Goal: Task Accomplishment & Management: Manage account settings

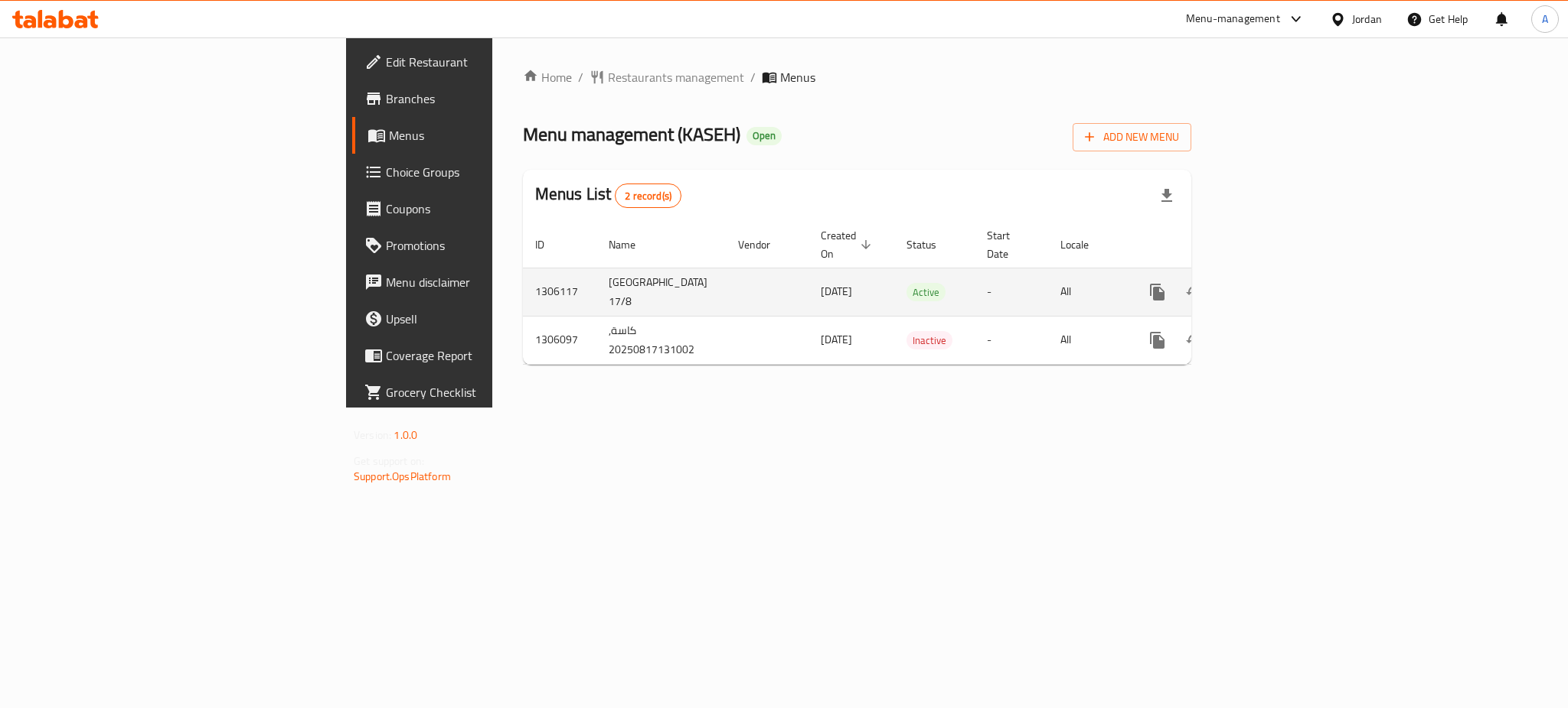
click at [1286, 274] on link "enhanced table" at bounding box center [1267, 292] width 37 height 37
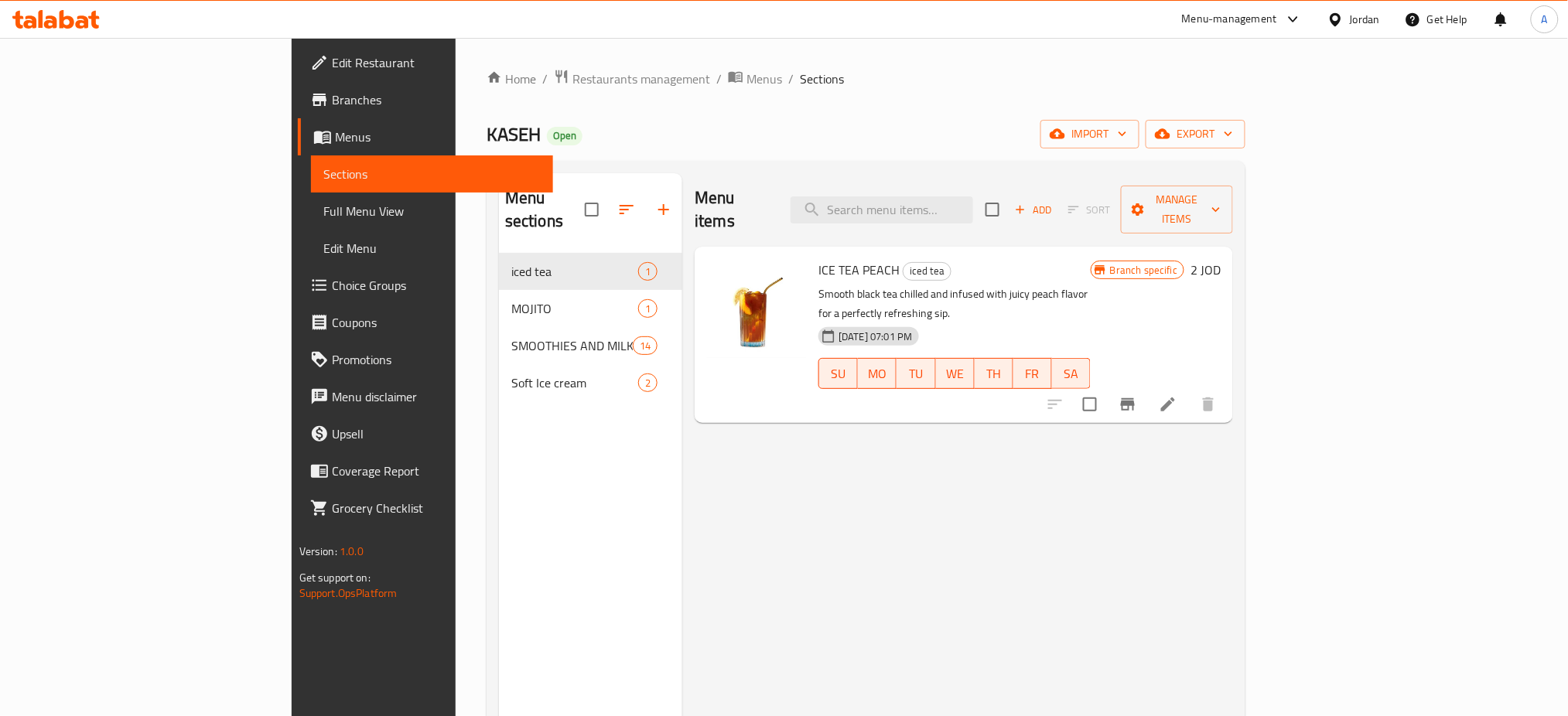
click at [499, 394] on div "Menu sections iced tea 1 MOJITO 1 SMOOTHIES AND MILK SHAKES 14 Soft Ice cream 2" at bounding box center [590, 531] width 183 height 716
click at [511, 374] on span "Soft Ice cream" at bounding box center [574, 383] width 127 height 19
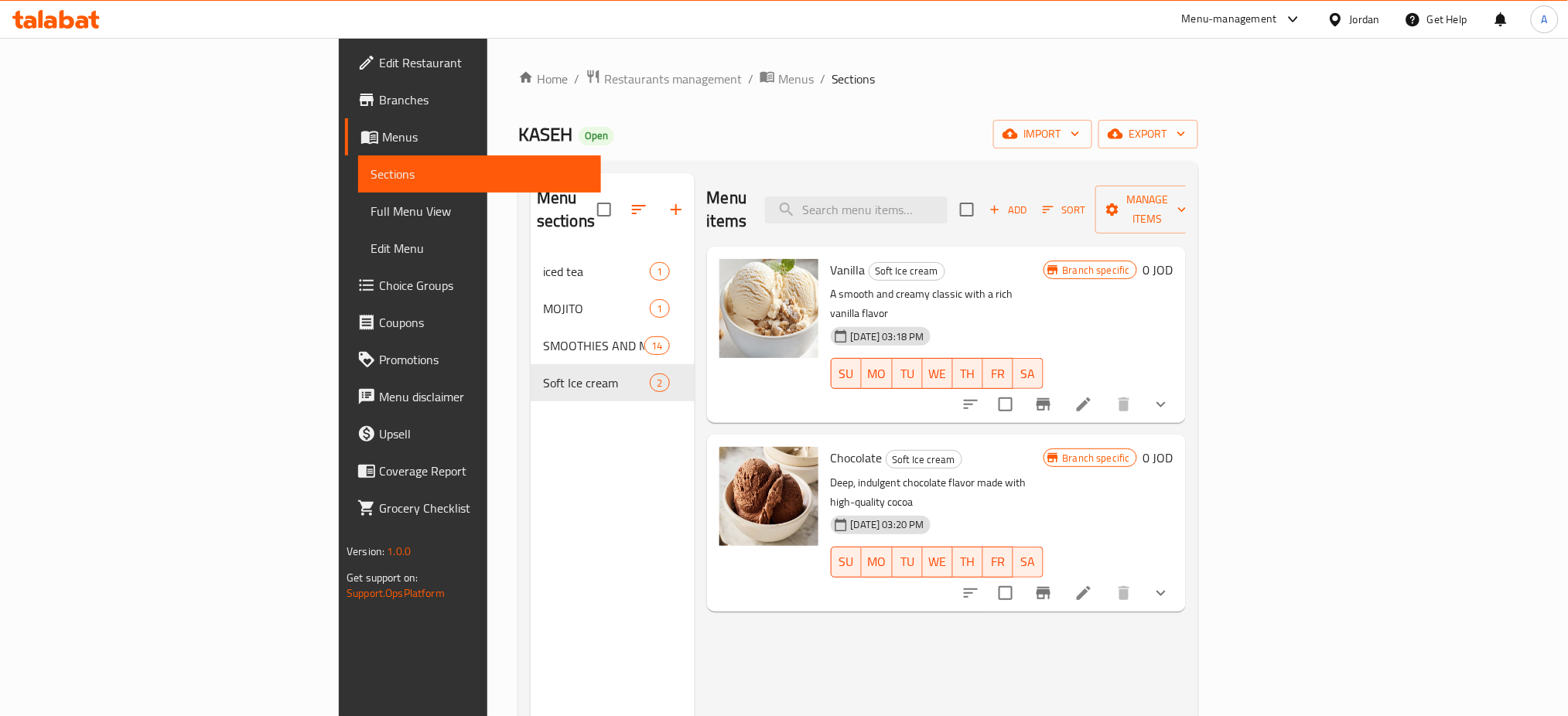
click at [1171, 584] on icon "show more" at bounding box center [1161, 593] width 19 height 19
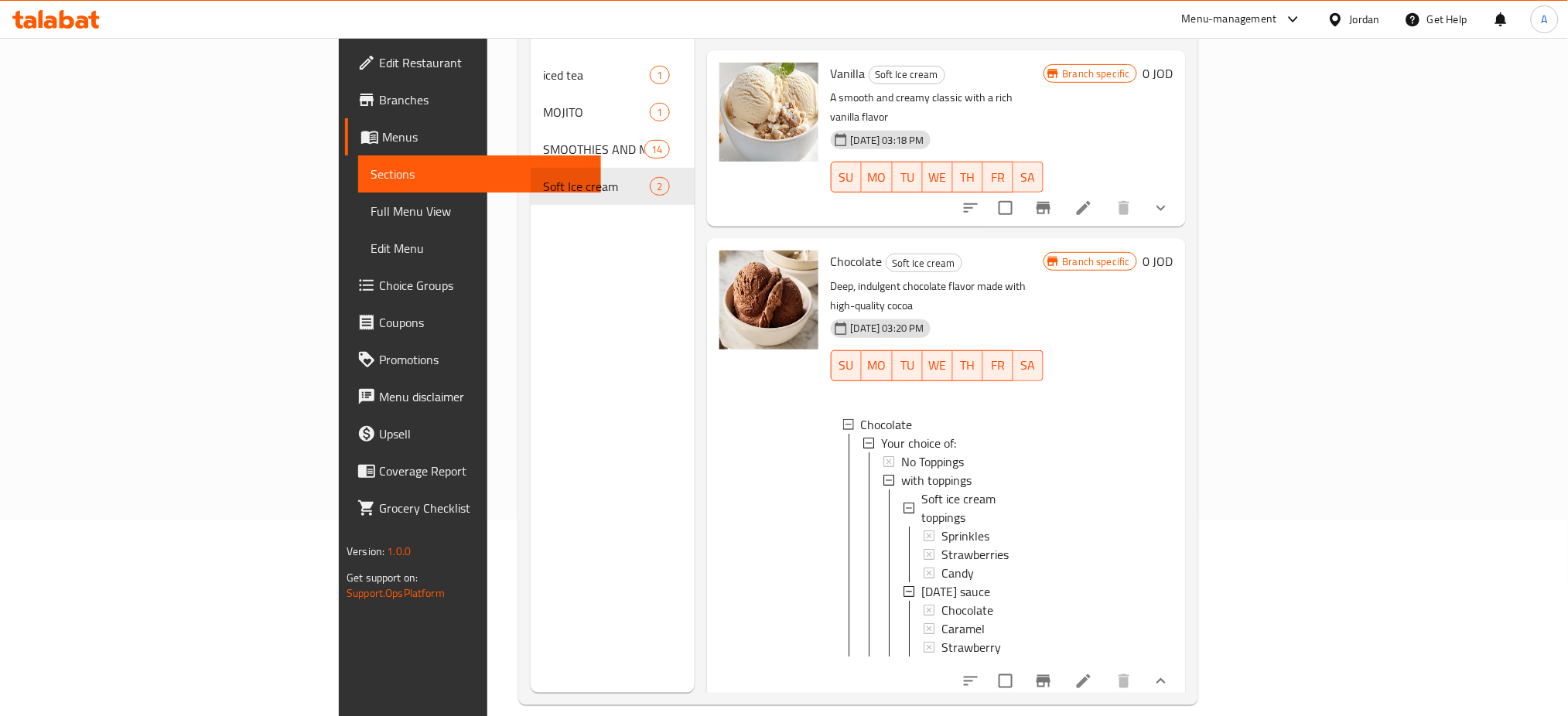
scroll to position [206, 0]
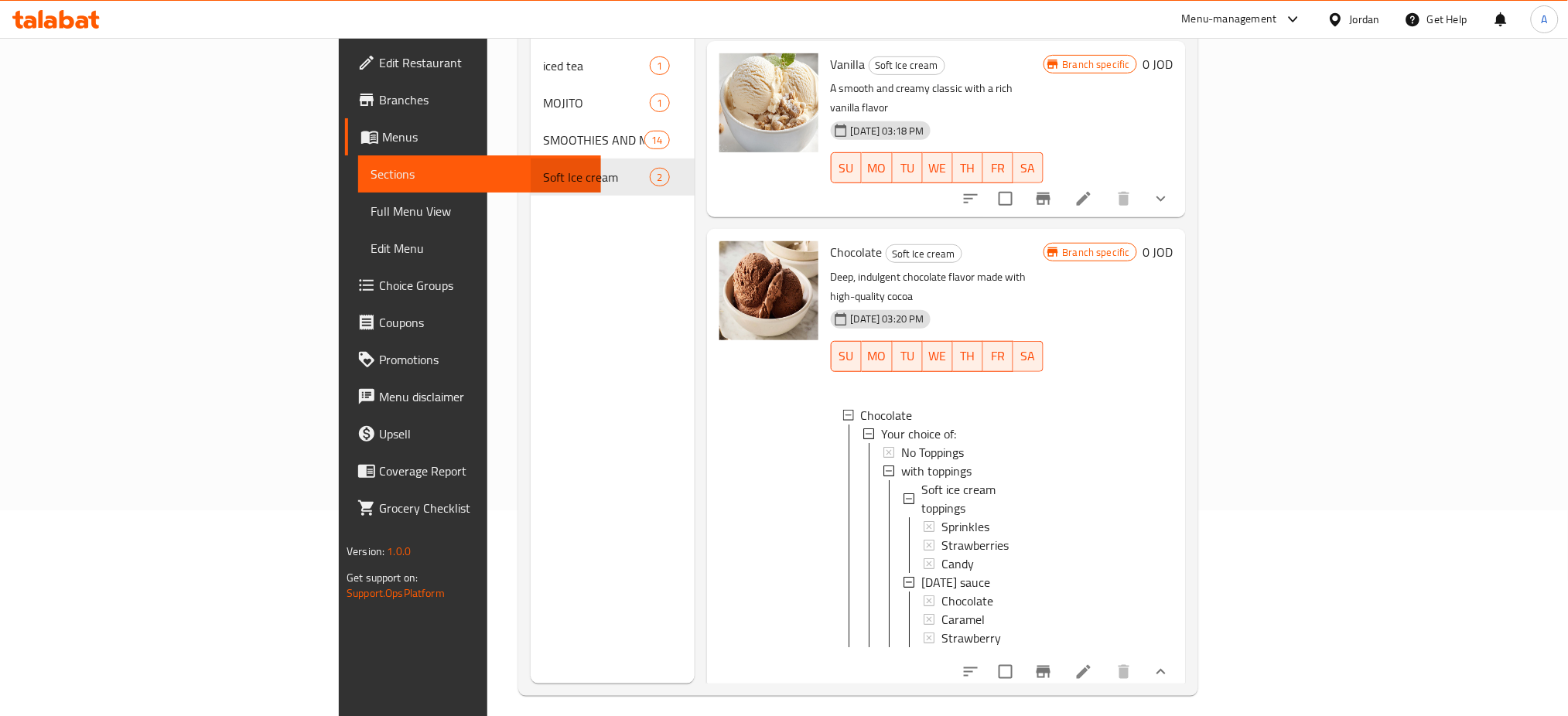
click at [1223, 21] on div "Menu-management" at bounding box center [1229, 20] width 95 height 19
click at [1191, 97] on div "Agent Campaigns Center" at bounding box center [1142, 105] width 116 height 17
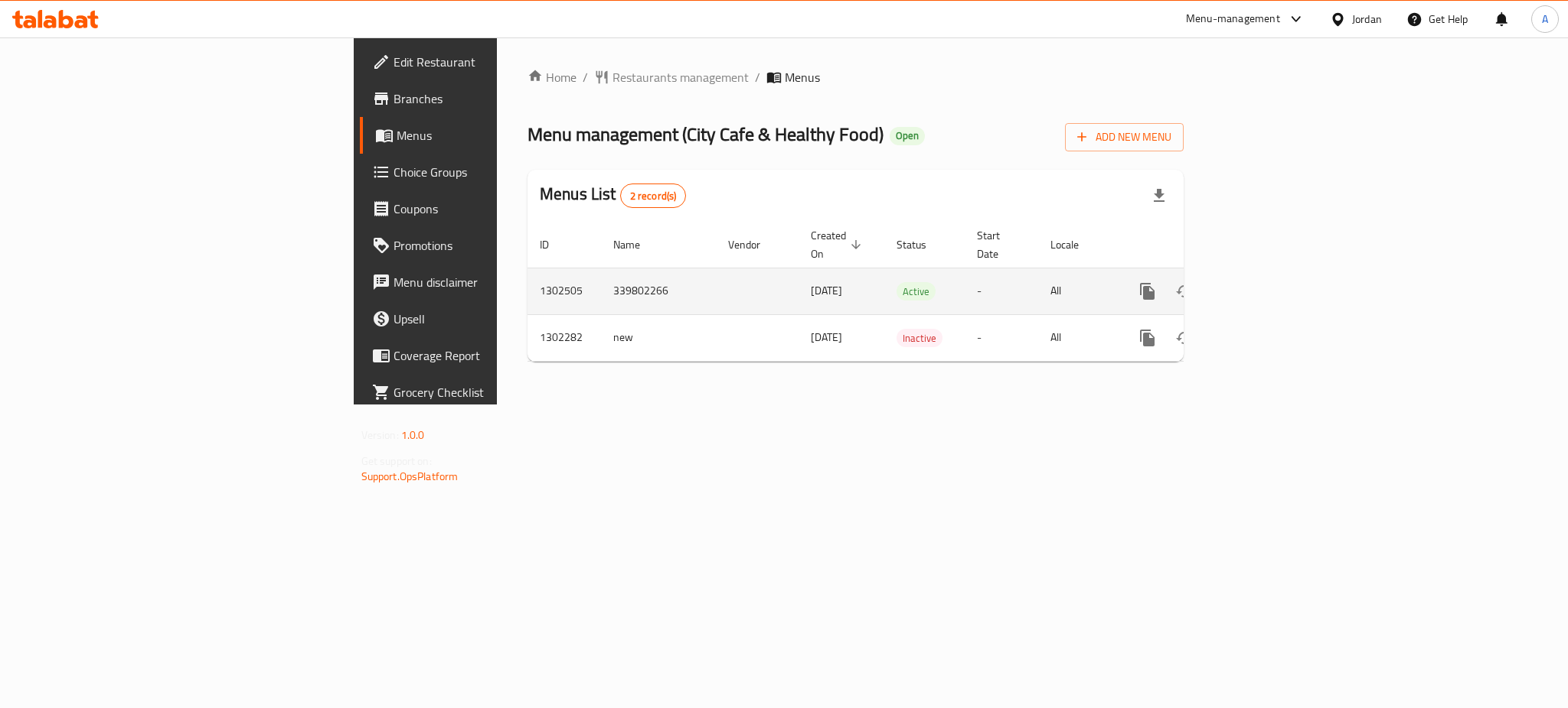
click at [1267, 282] on icon "enhanced table" at bounding box center [1258, 292] width 19 height 19
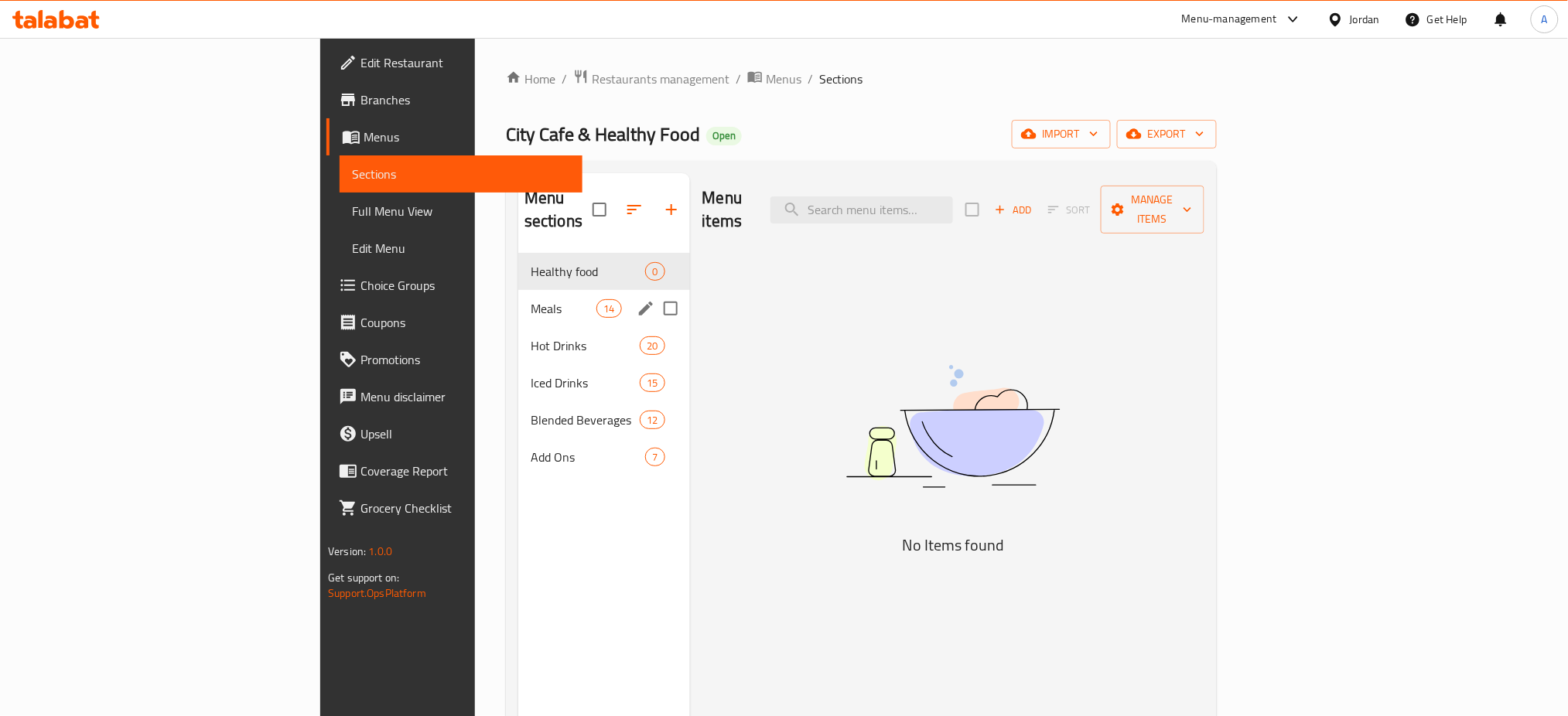
click at [518, 298] on div "Meals 14" at bounding box center [604, 308] width 172 height 37
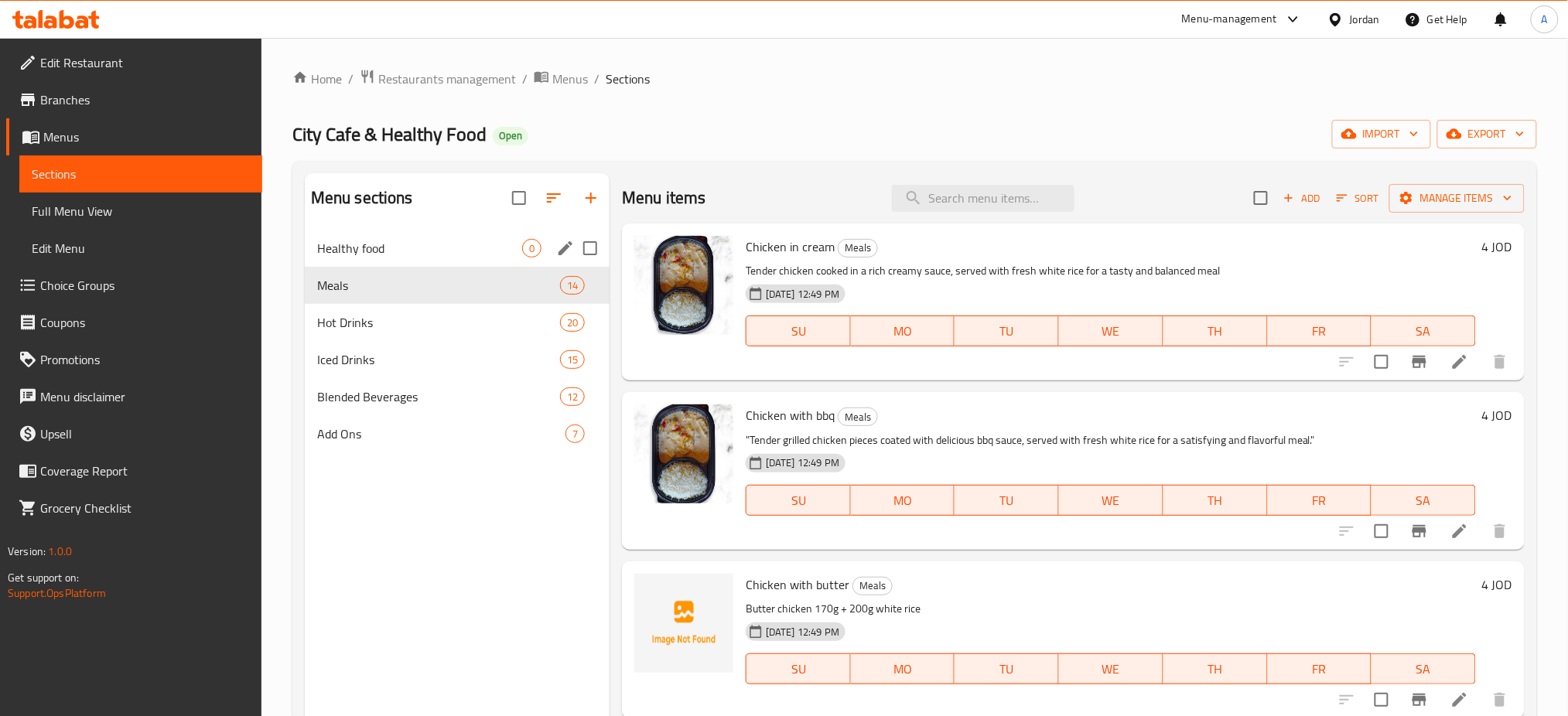
click at [554, 248] on div "Menu sections" at bounding box center [565, 248] width 23 height 23
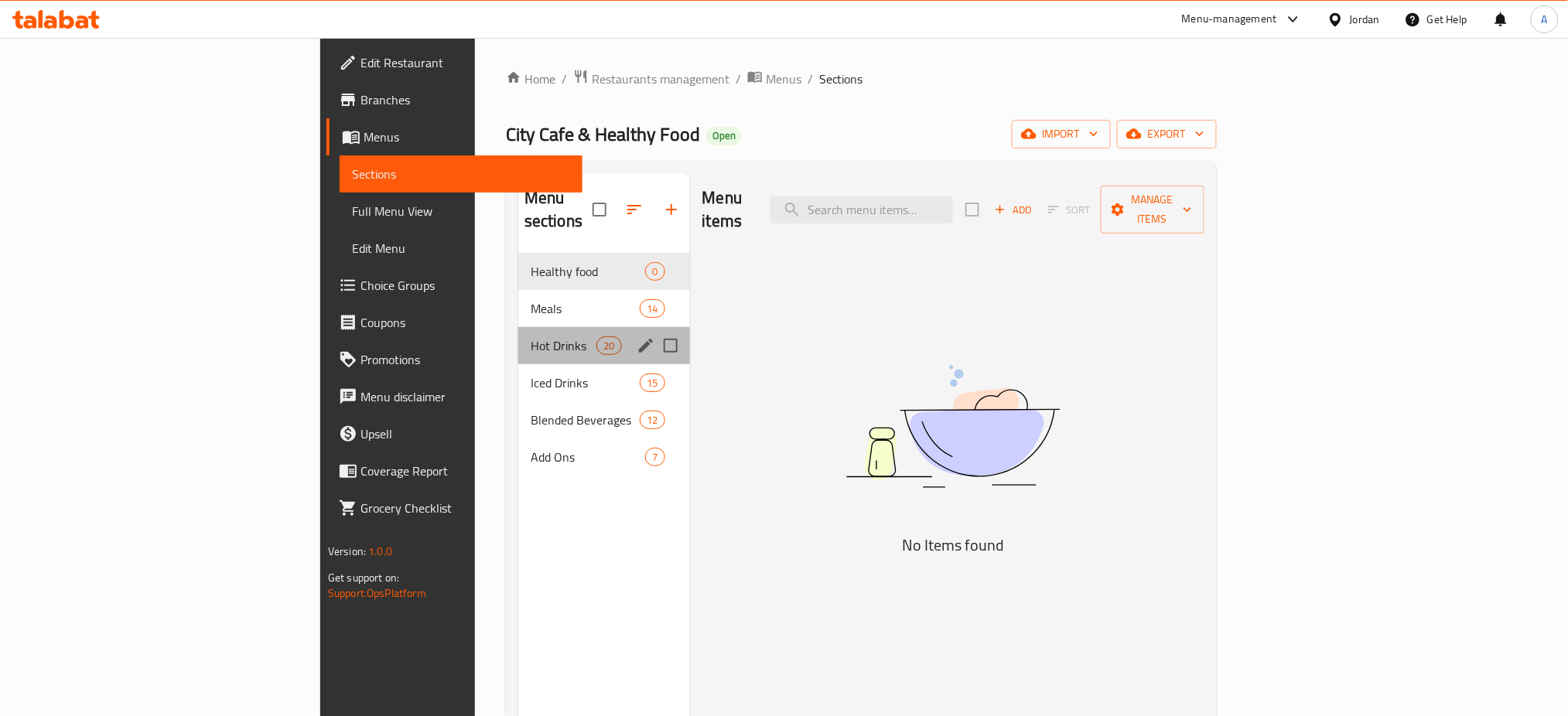
click at [518, 336] on div "Hot Drinks 20" at bounding box center [604, 345] width 172 height 37
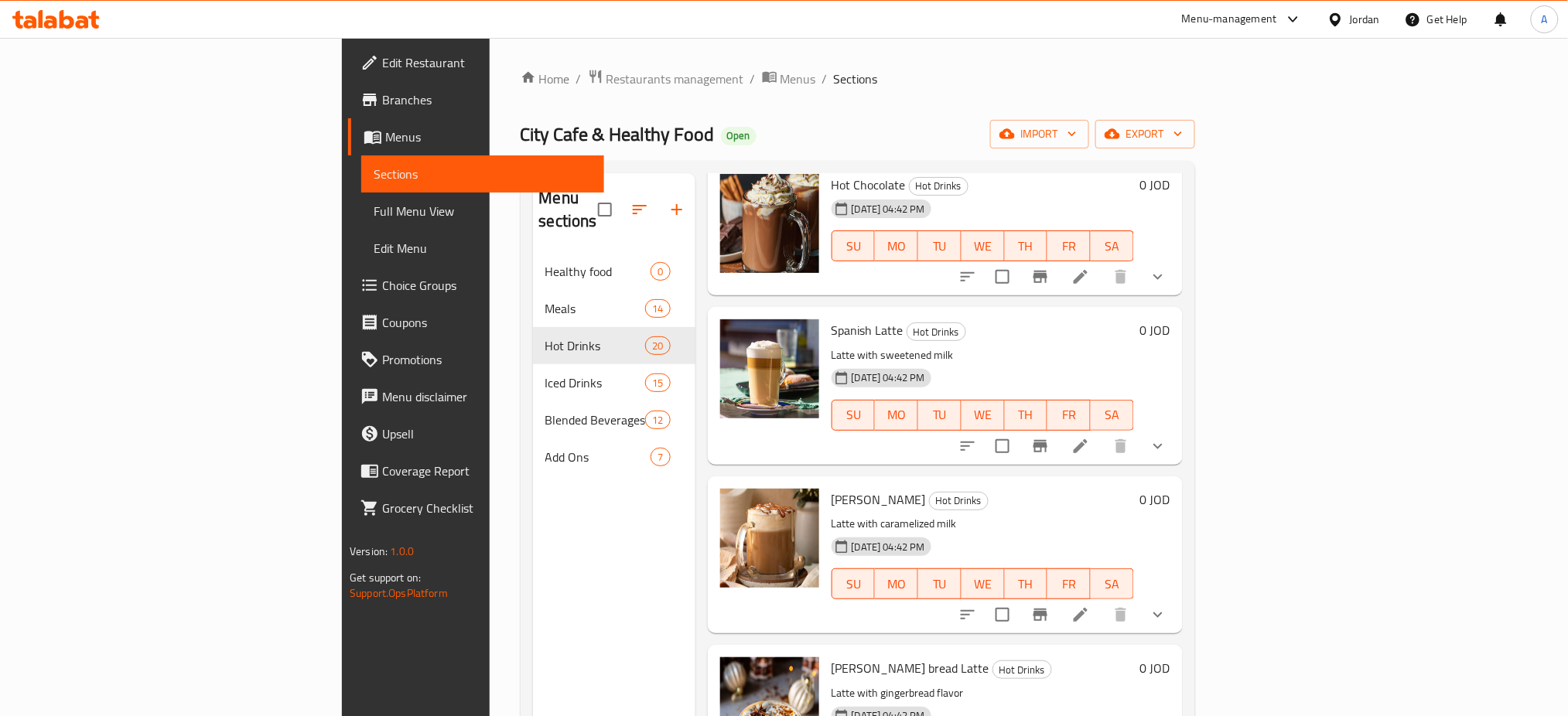
scroll to position [2608, 0]
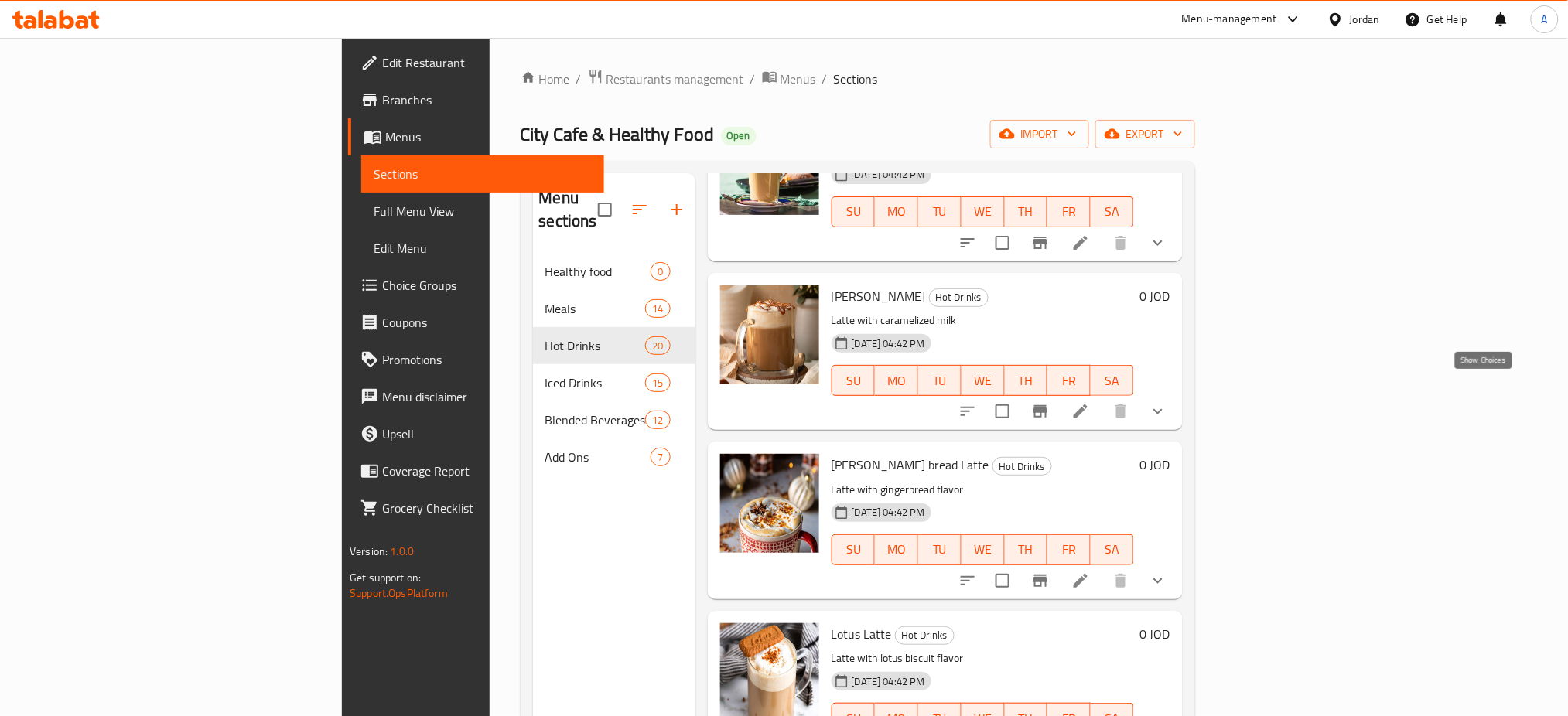
click at [1168, 402] on icon "show more" at bounding box center [1158, 412] width 19 height 19
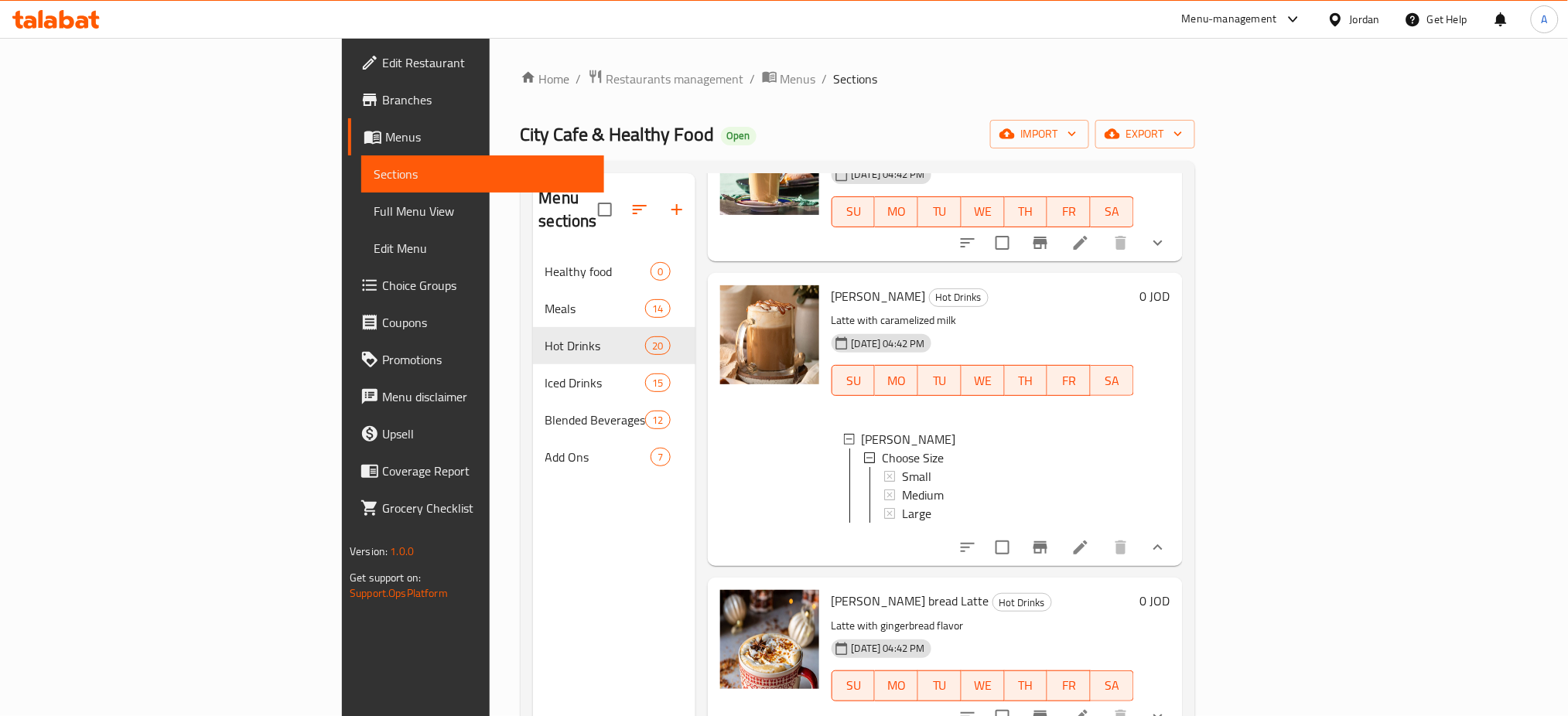
click at [1090, 544] on icon at bounding box center [1081, 548] width 19 height 19
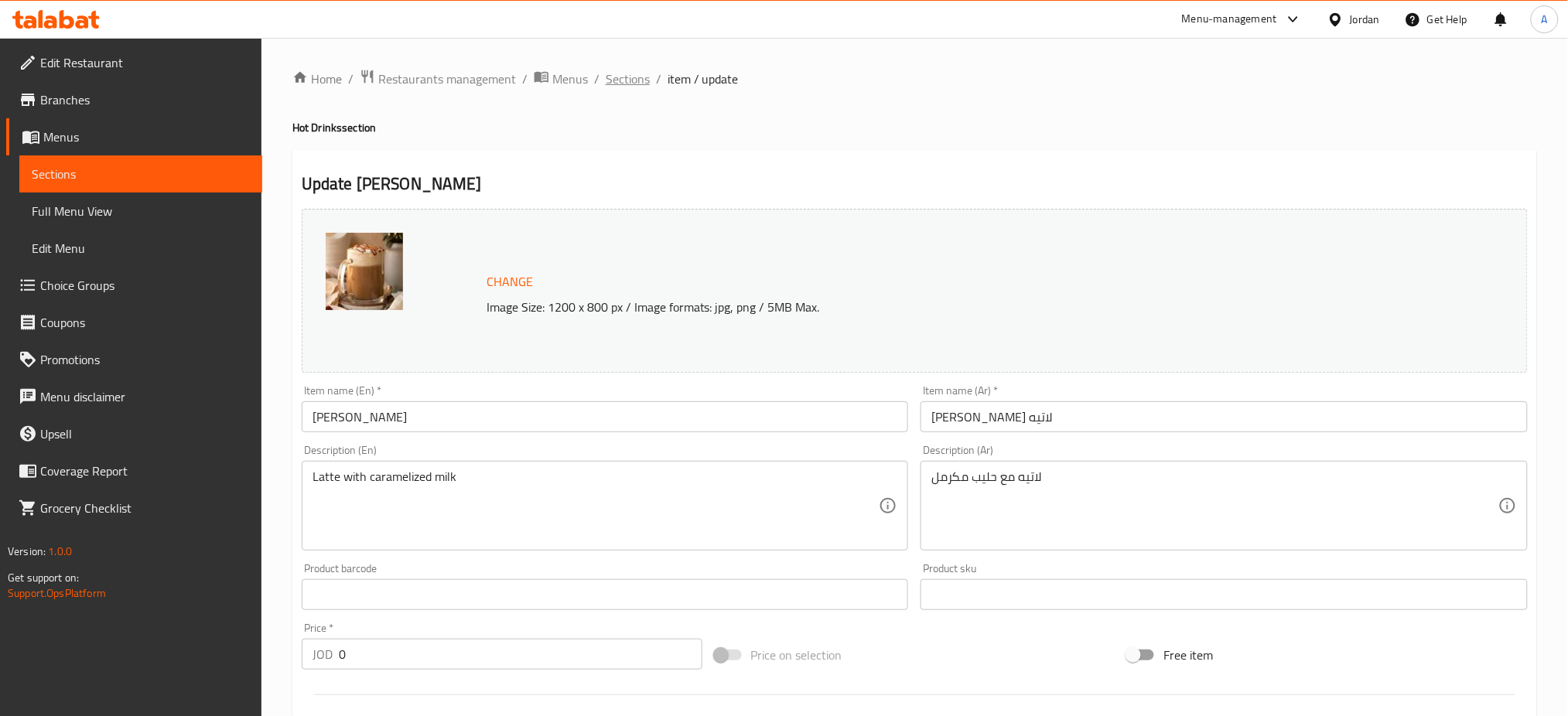
click at [625, 72] on span "Sections" at bounding box center [628, 79] width 44 height 19
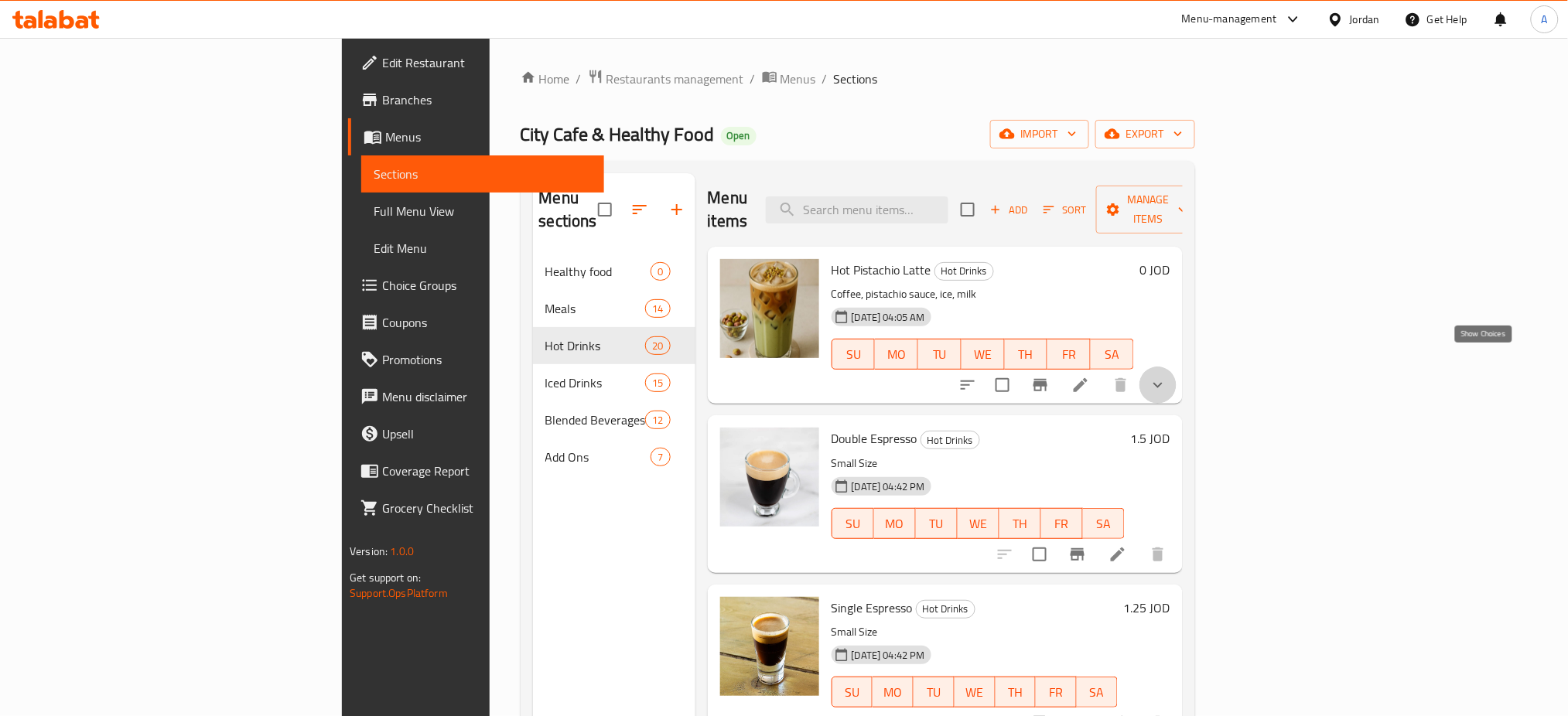
click at [1168, 376] on icon "show more" at bounding box center [1158, 386] width 19 height 19
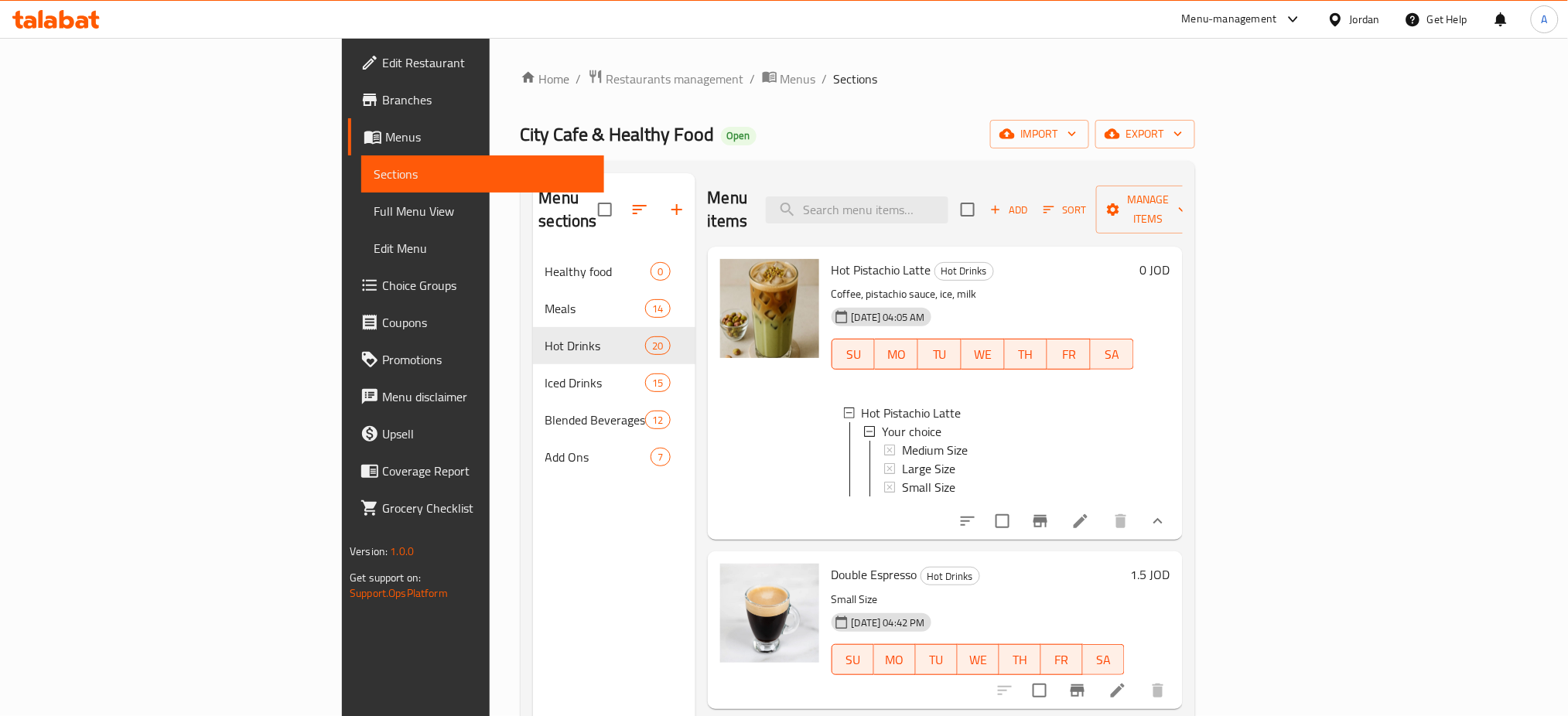
click at [1090, 515] on icon at bounding box center [1081, 522] width 19 height 19
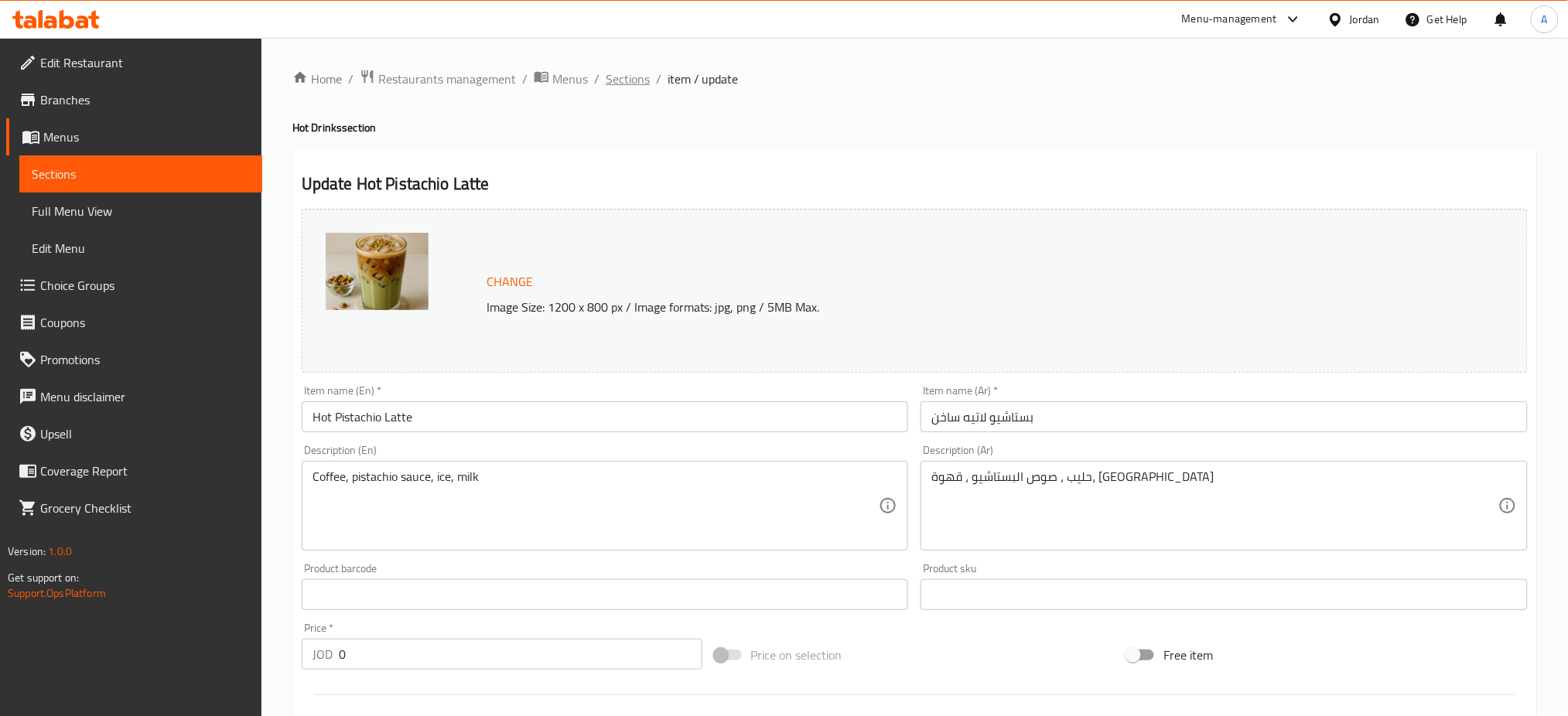
click at [606, 83] on span "Sections" at bounding box center [628, 79] width 44 height 19
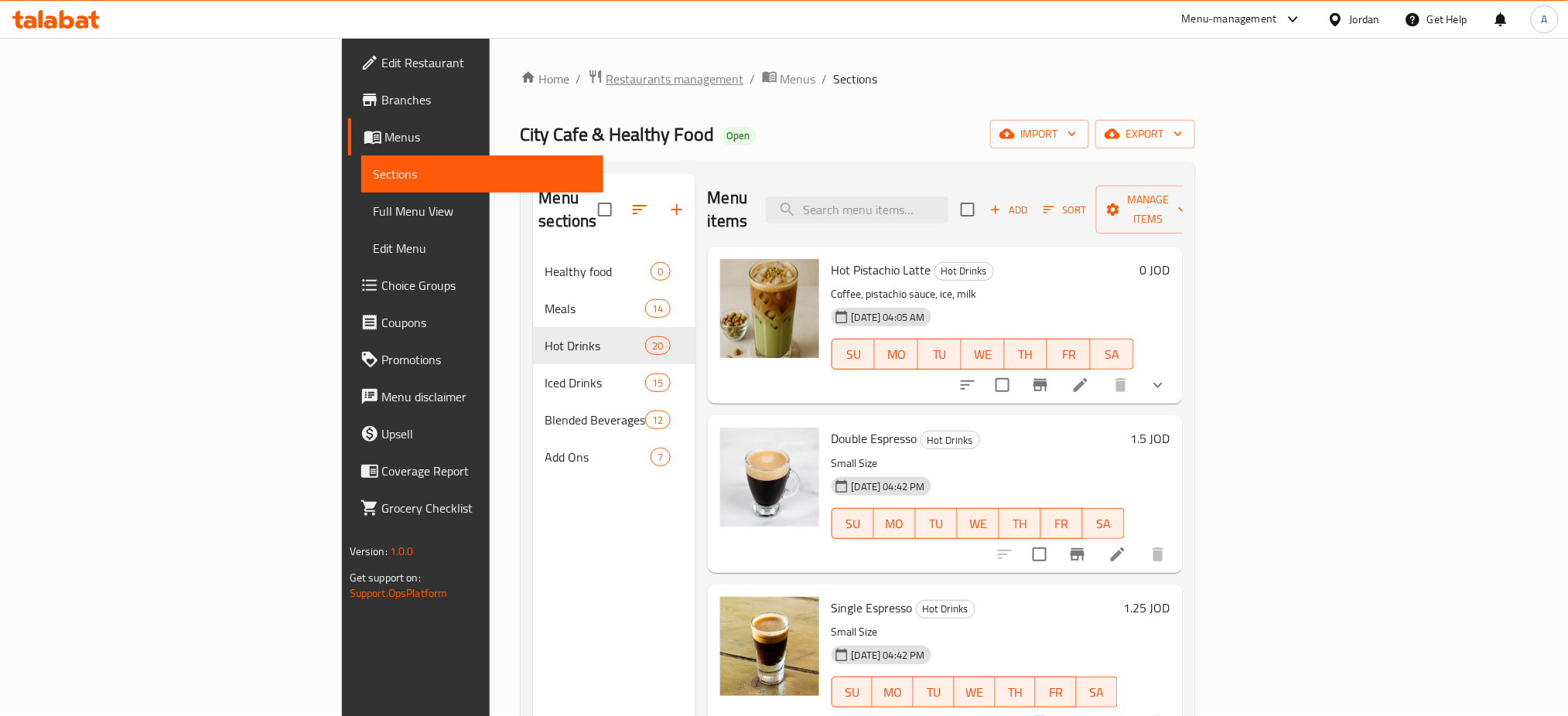
click at [607, 69] on span "Restaurants management" at bounding box center [675, 79] width 138 height 19
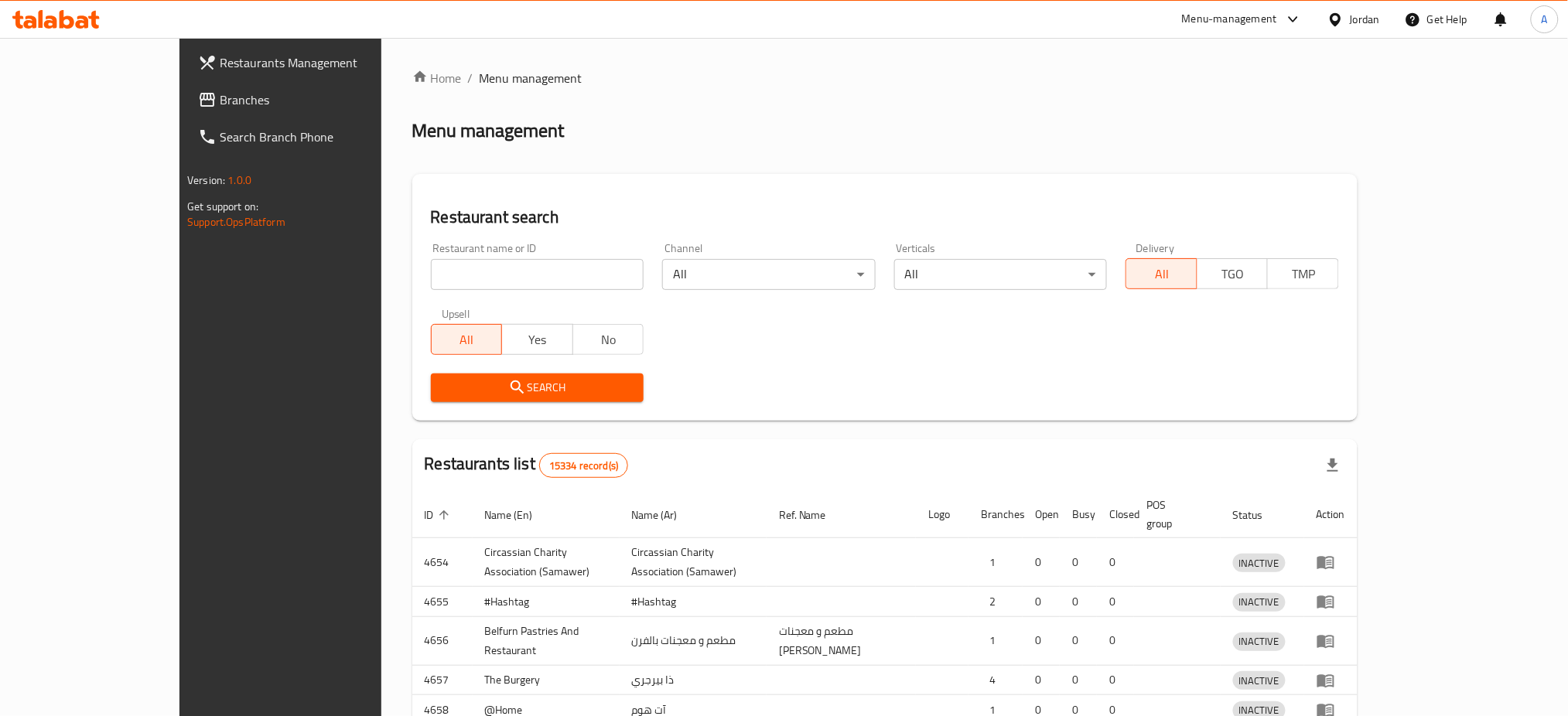
click at [447, 283] on div "Home / Menu management Menu management Restaurant search Restaurant name or ID …" at bounding box center [884, 498] width 945 height 858
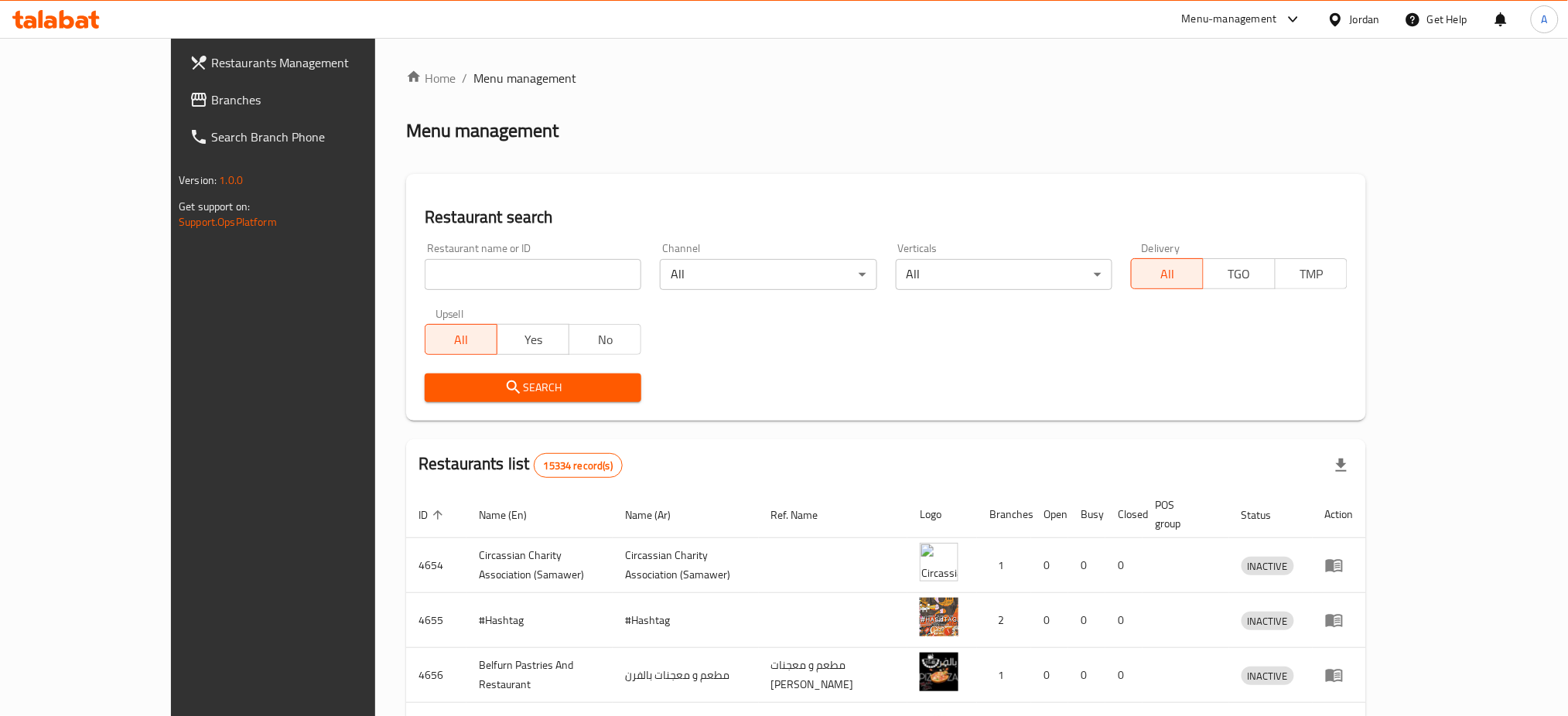
click at [450, 279] on input "search" at bounding box center [533, 274] width 216 height 31
type input "ن"
type input "Kaseh"
click button "Search" at bounding box center [533, 388] width 216 height 28
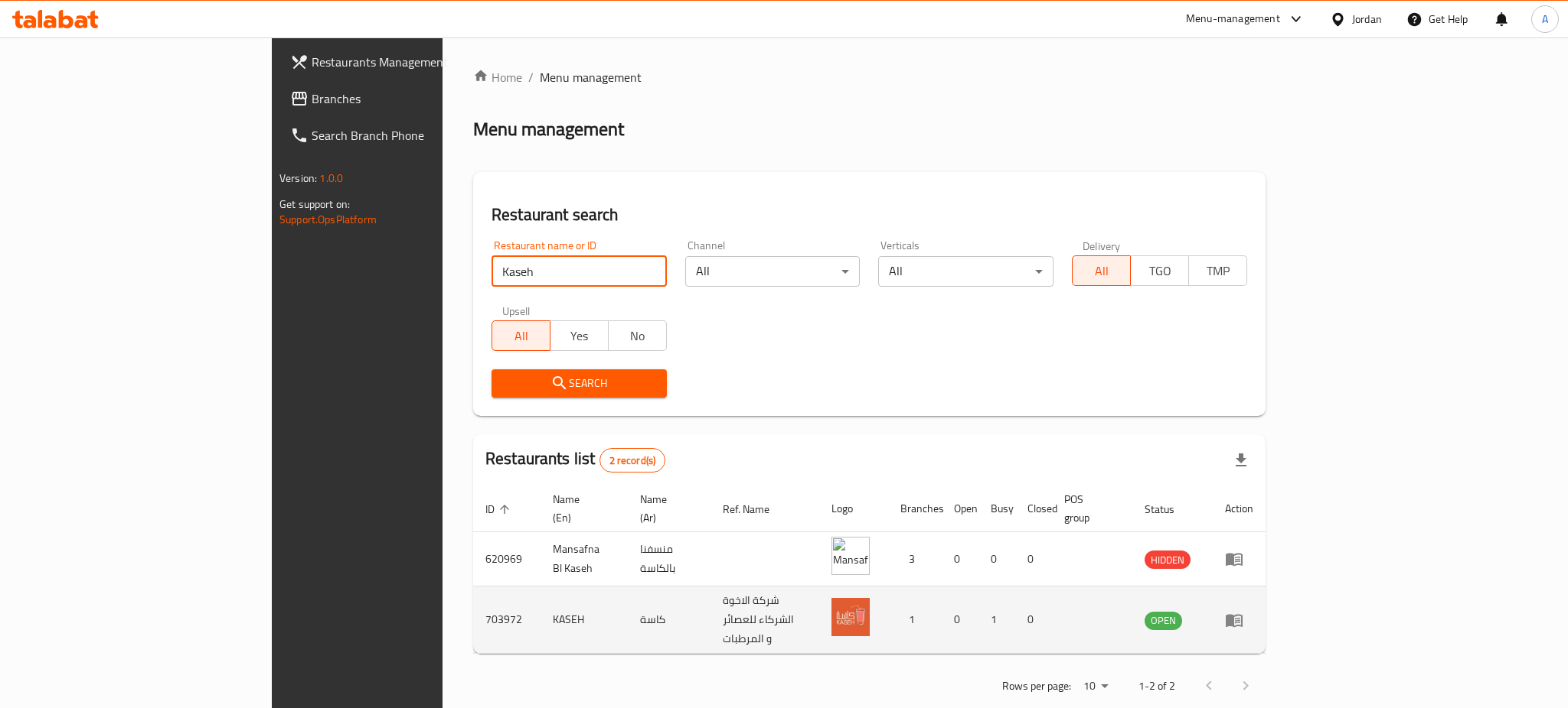
click at [1243, 614] on icon "enhanced table" at bounding box center [1234, 620] width 17 height 13
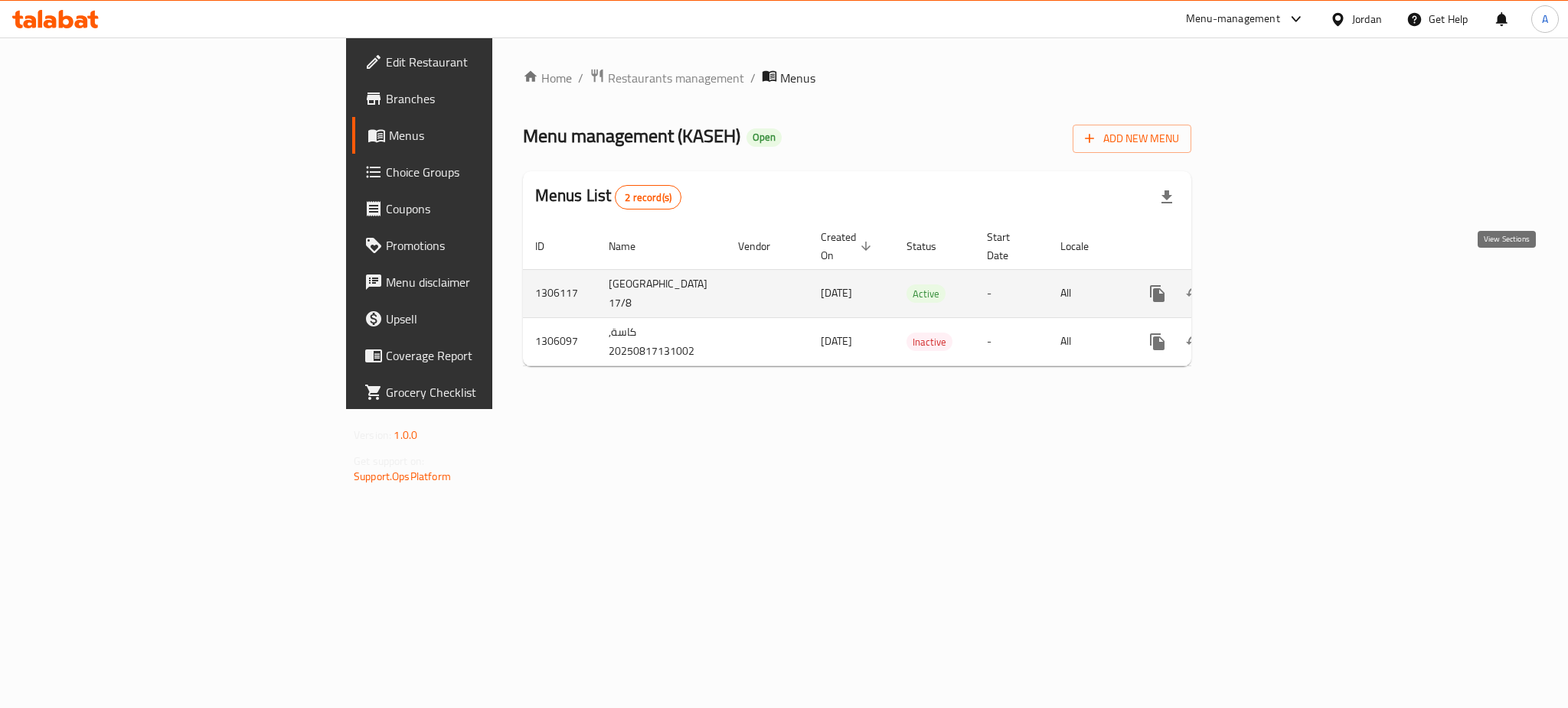
click at [1274, 287] on icon "enhanced table" at bounding box center [1267, 294] width 14 height 14
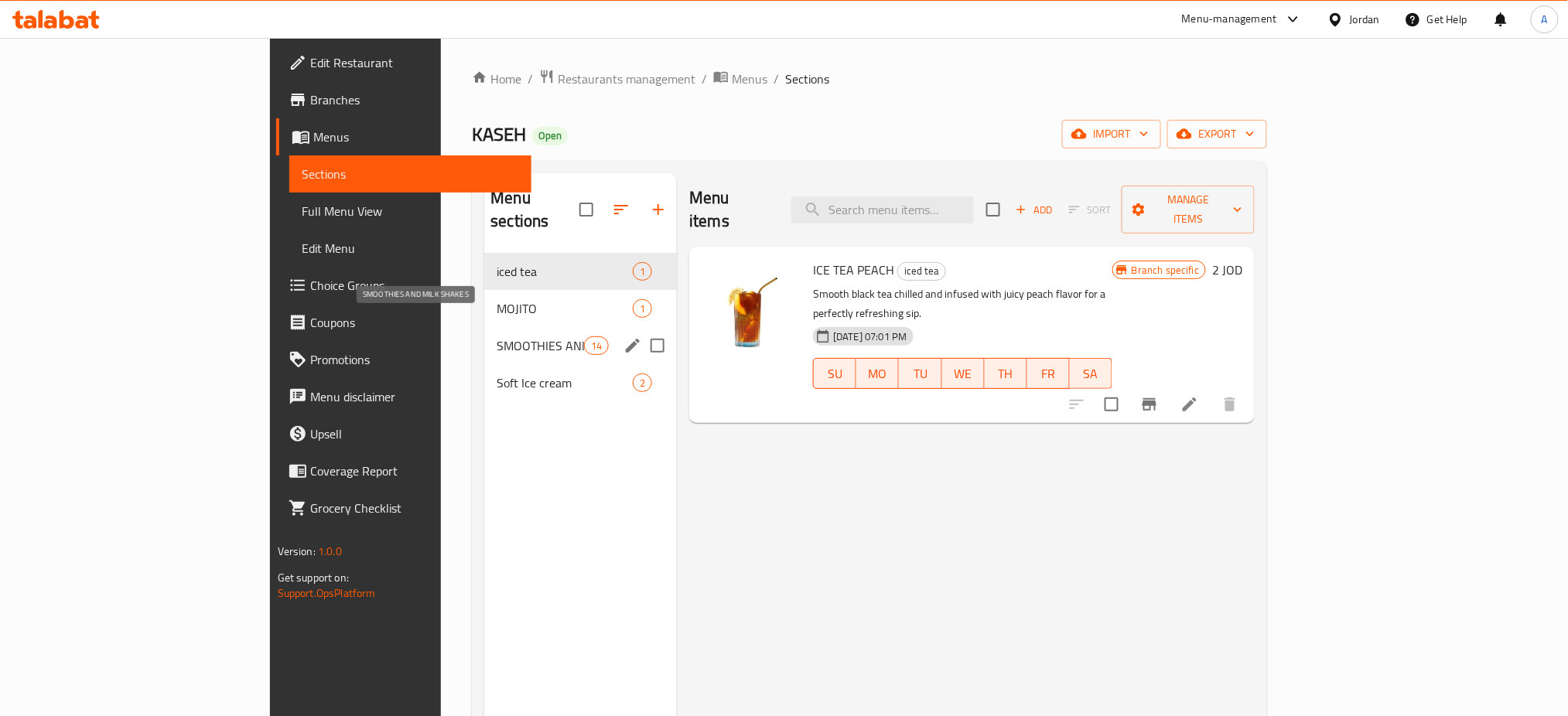
click at [496, 337] on span "SMOOTHIES AND MILK SHAKES" at bounding box center [540, 346] width 87 height 19
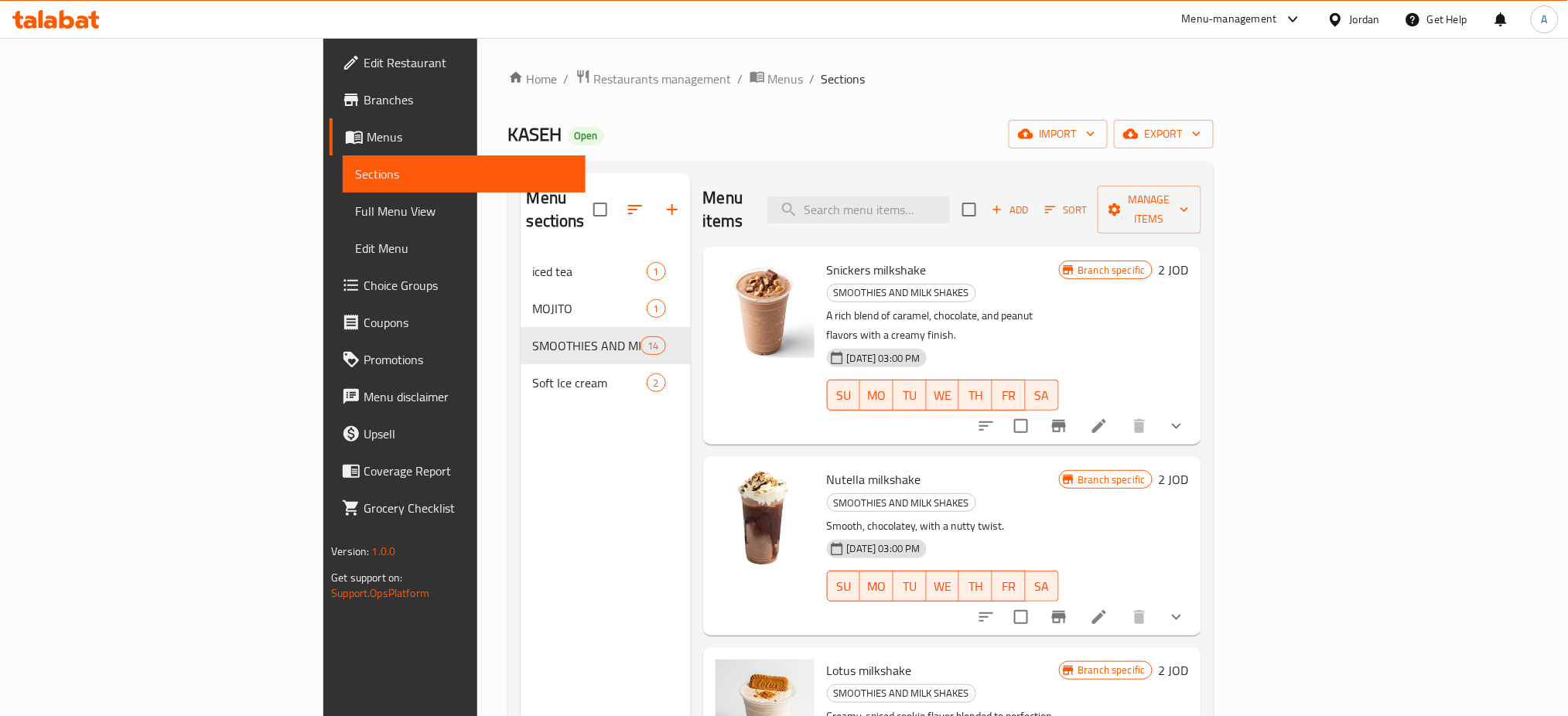
click at [1004, 203] on icon "button" at bounding box center [997, 210] width 14 height 14
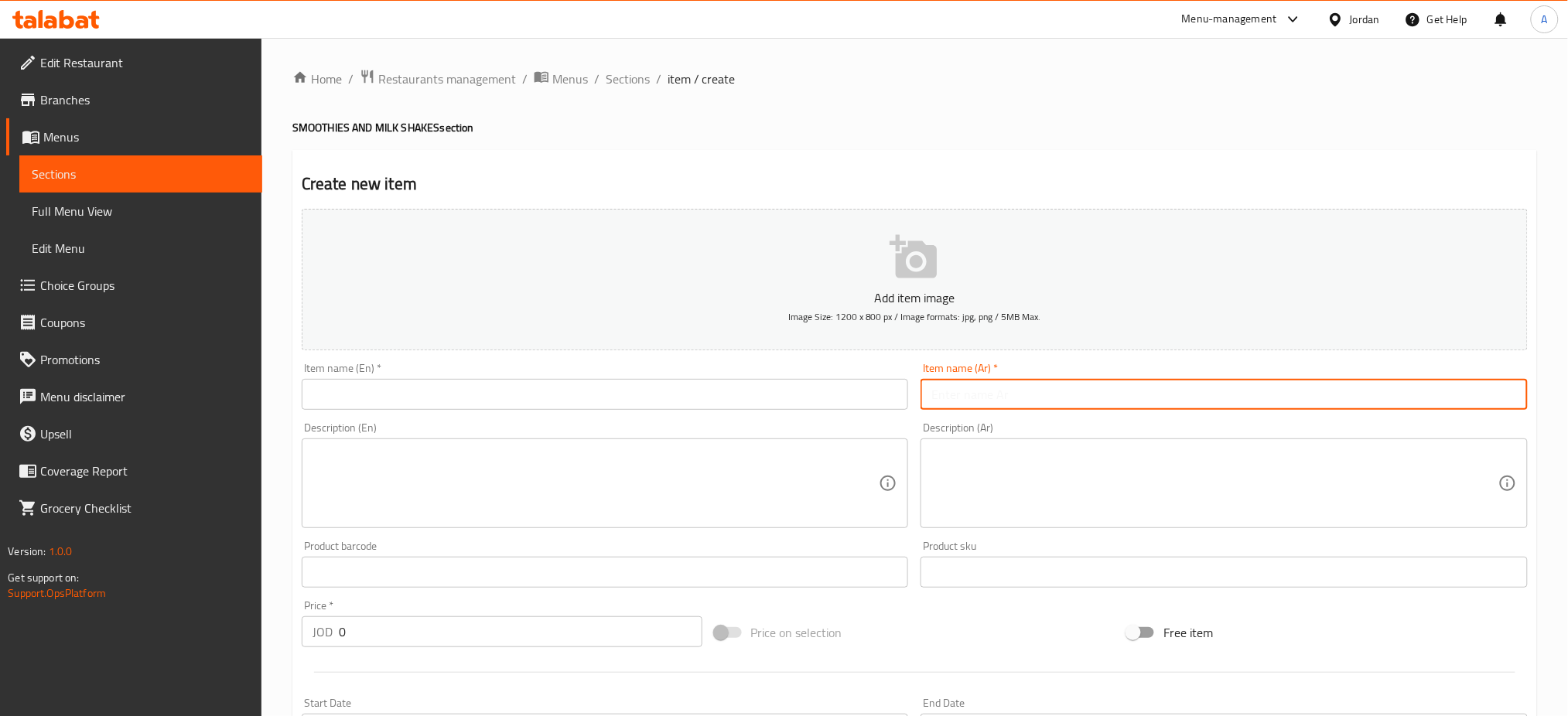
drag, startPoint x: 1086, startPoint y: 404, endPoint x: 1067, endPoint y: 403, distance: 19.0
click at [1086, 404] on input "text" at bounding box center [1224, 394] width 607 height 31
paste input "ميلك [PERSON_NAME] وفراولة السعر ١.٥"
drag, startPoint x: 986, startPoint y: 391, endPoint x: 805, endPoint y: 396, distance: 181.1
click at [805, 396] on div "Add item image Image Size: 1200 x 800 px / Image formats: jpg, png / 5MB Max. I…" at bounding box center [915, 537] width 1238 height 667
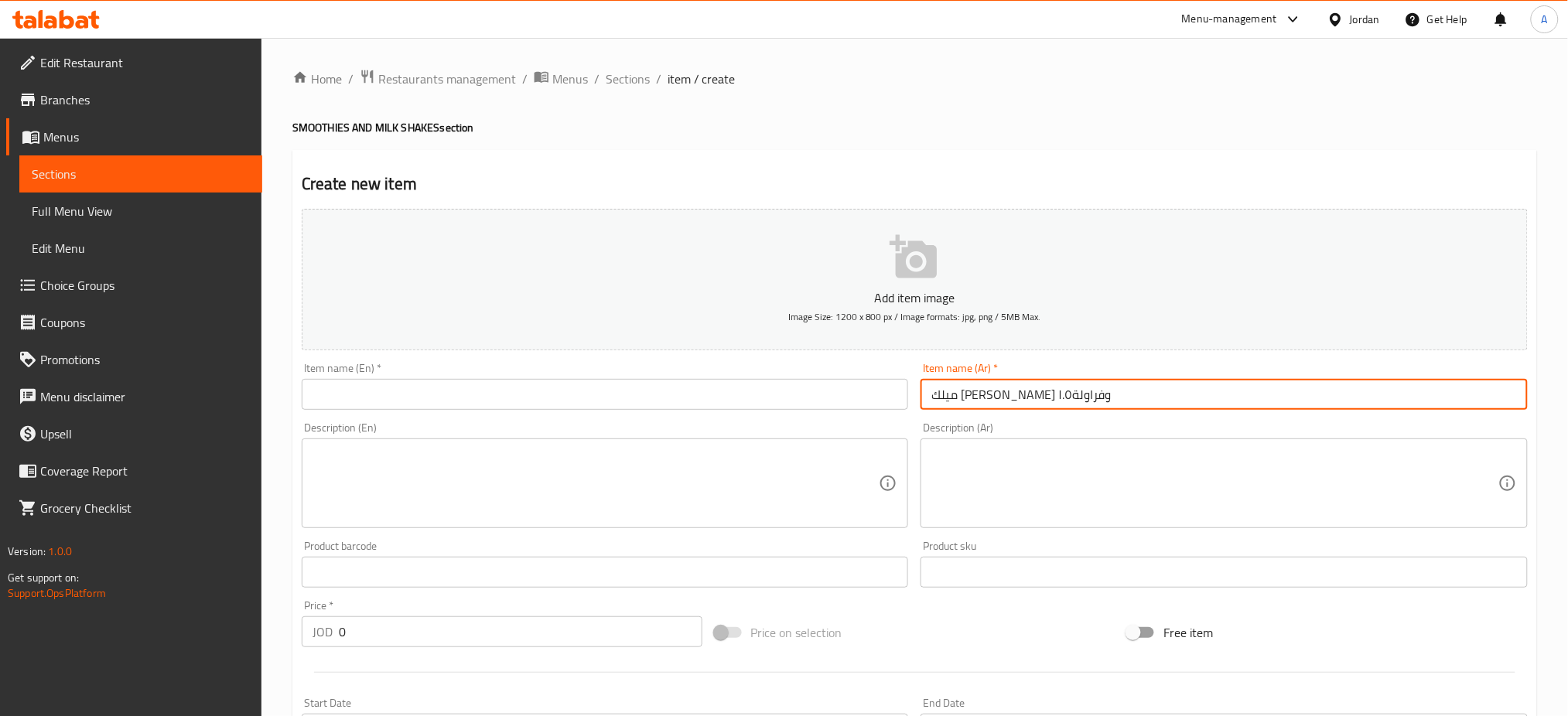
click at [951, 396] on input "ميلك [PERSON_NAME] وفراولة١.٥" at bounding box center [1224, 394] width 607 height 31
drag, startPoint x: 945, startPoint y: 392, endPoint x: 921, endPoint y: 397, distance: 24.5
click at [921, 397] on input "ميلك [PERSON_NAME] وفراولة١.٥" at bounding box center [1224, 394] width 607 height 31
type input "ميلك [PERSON_NAME] وفراولة"
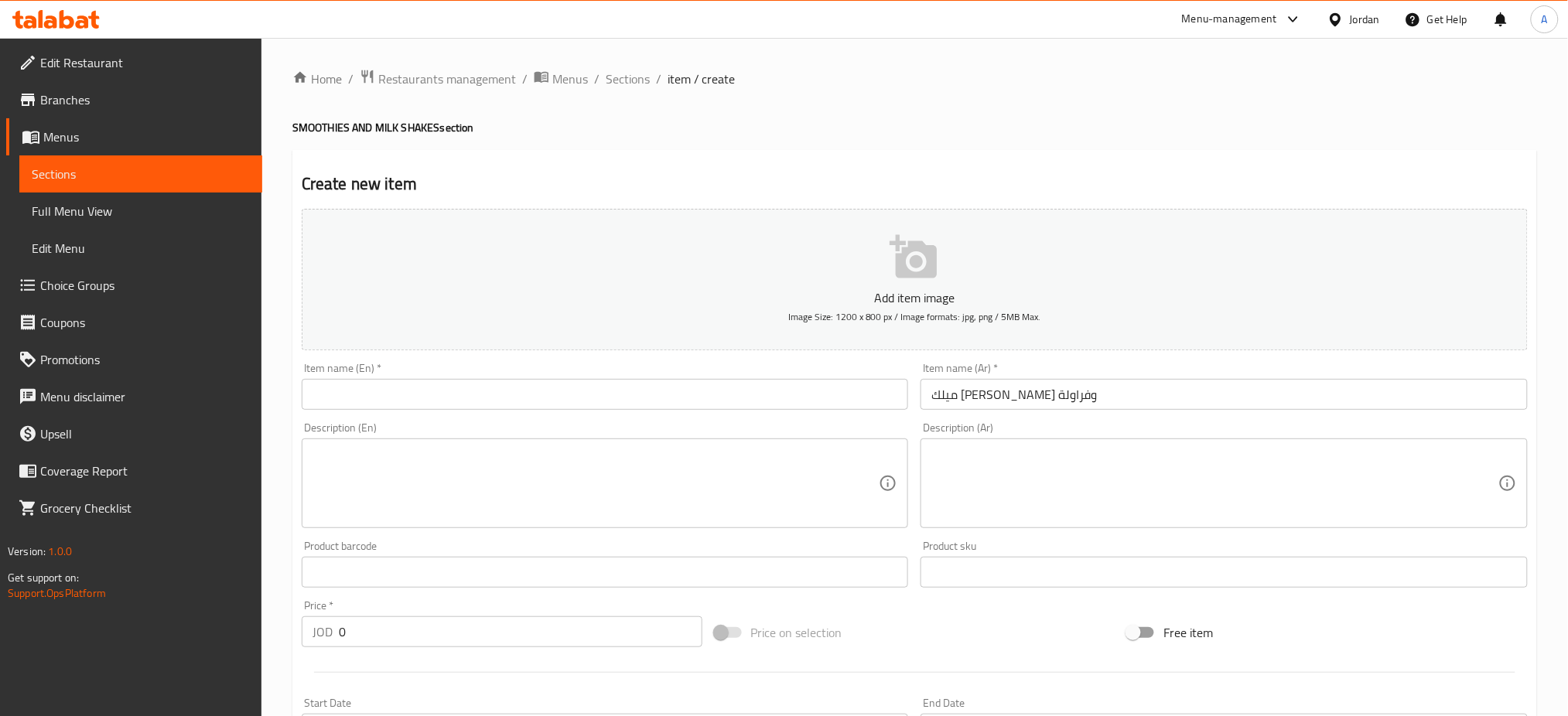
drag, startPoint x: 478, startPoint y: 615, endPoint x: 467, endPoint y: 626, distance: 15.6
click at [467, 626] on div "Price   * JOD 0 Price *" at bounding box center [501, 624] width 400 height 47
drag, startPoint x: 442, startPoint y: 636, endPoint x: 220, endPoint y: 589, distance: 226.9
click at [263, 624] on div "Home / Restaurants management / Menus / Sections / item / create SMOOTHIES AND …" at bounding box center [914, 565] width 1307 height 1055
type input "1.5"
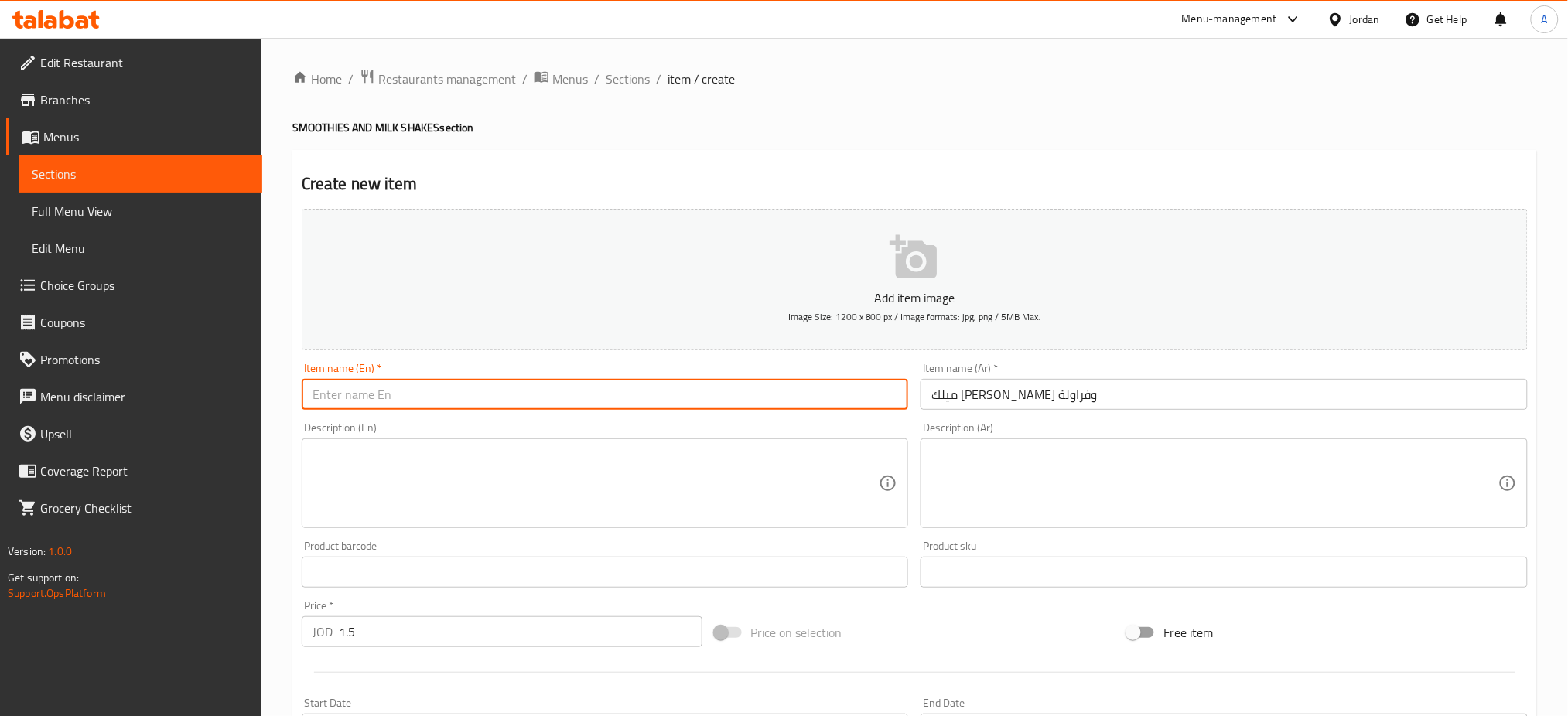
click at [685, 406] on input "text" at bounding box center [605, 394] width 607 height 31
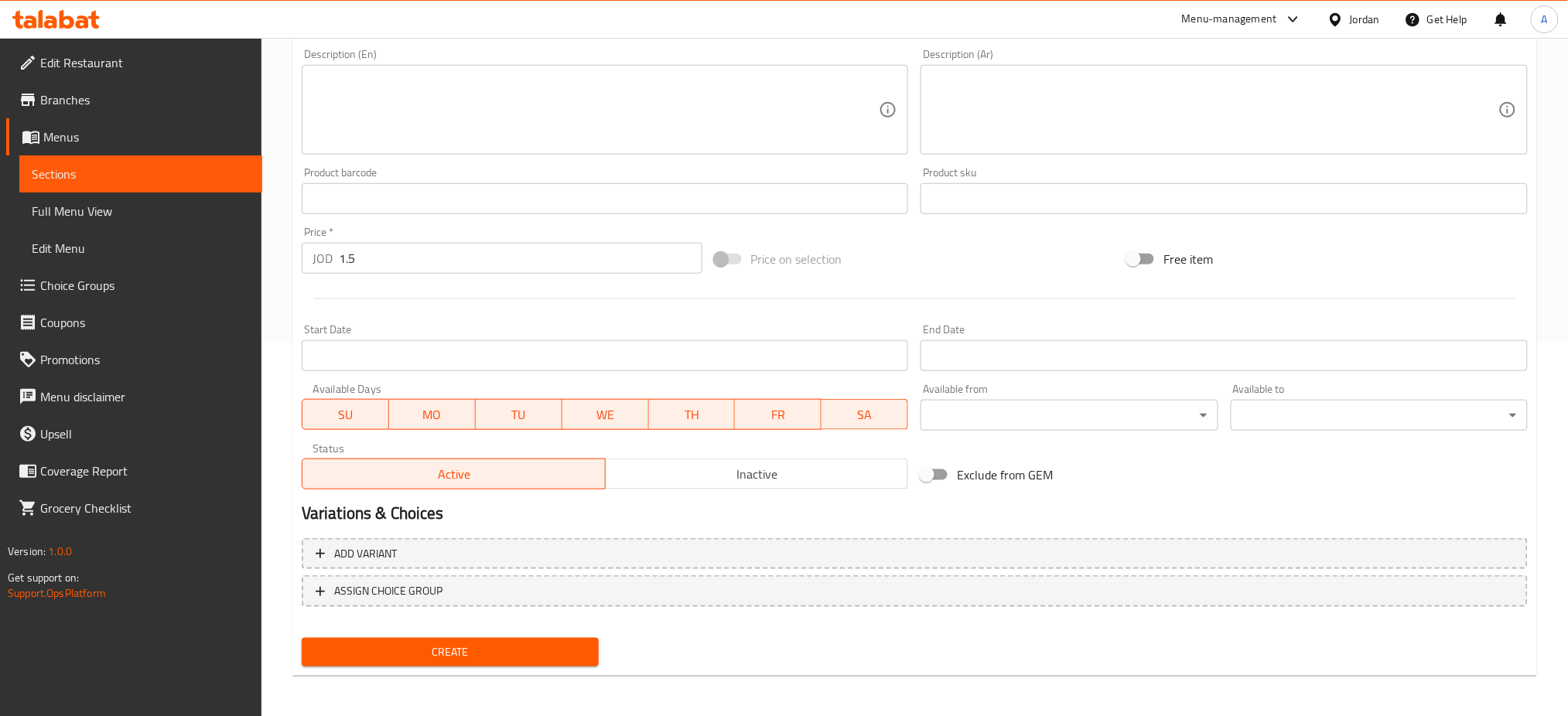
type input "Lemon & Strawberry Milkshake"
click at [437, 643] on span "Create" at bounding box center [450, 652] width 272 height 20
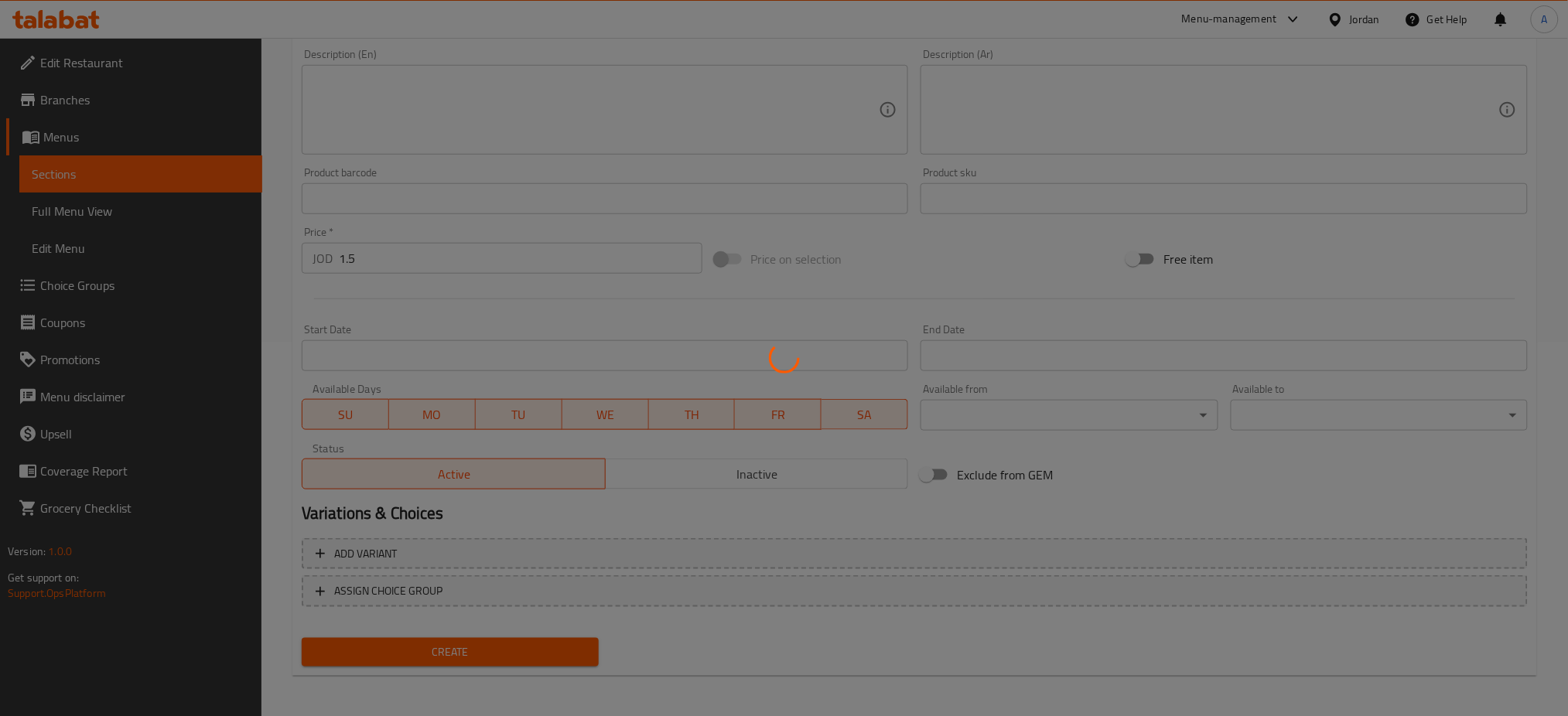
type input "0"
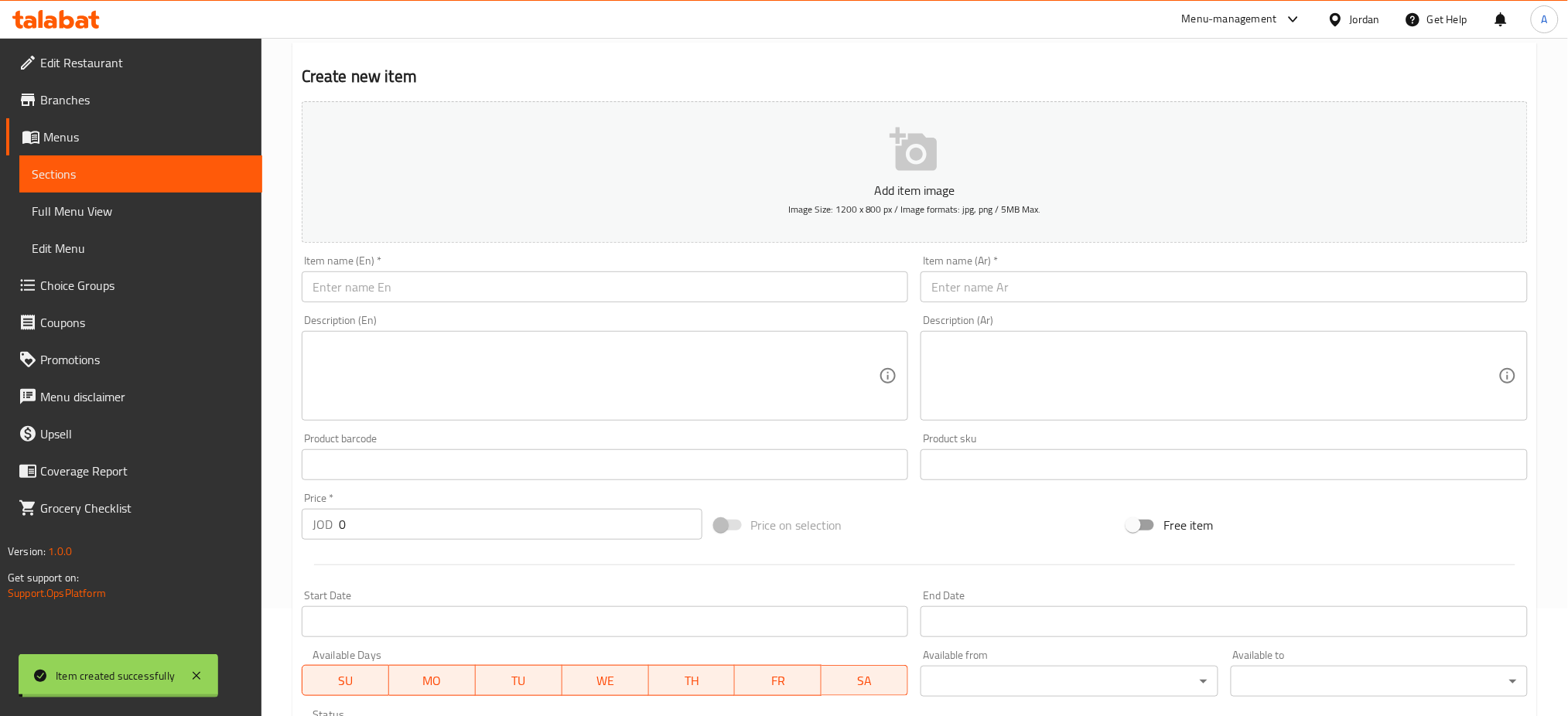
scroll to position [0, 0]
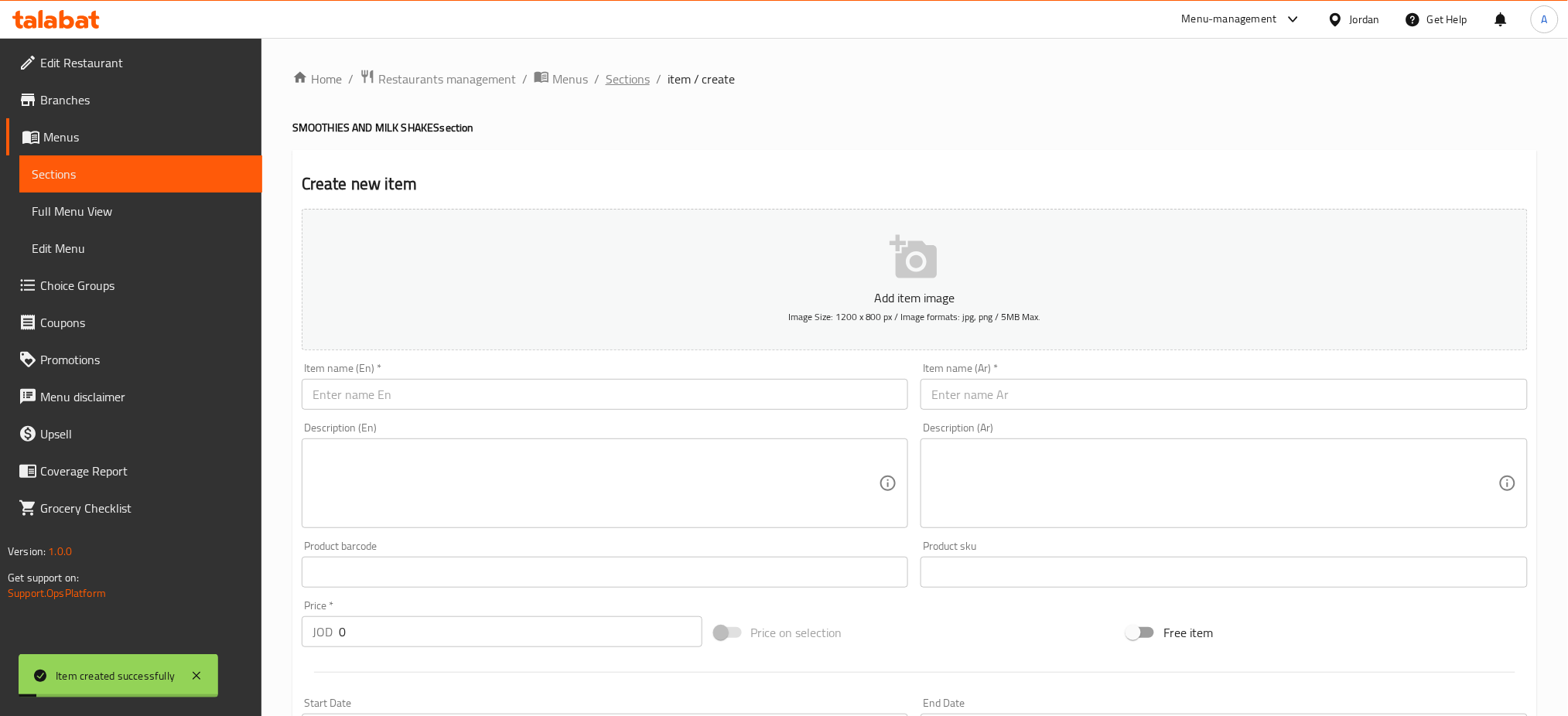
click at [640, 79] on span "Sections" at bounding box center [628, 79] width 44 height 19
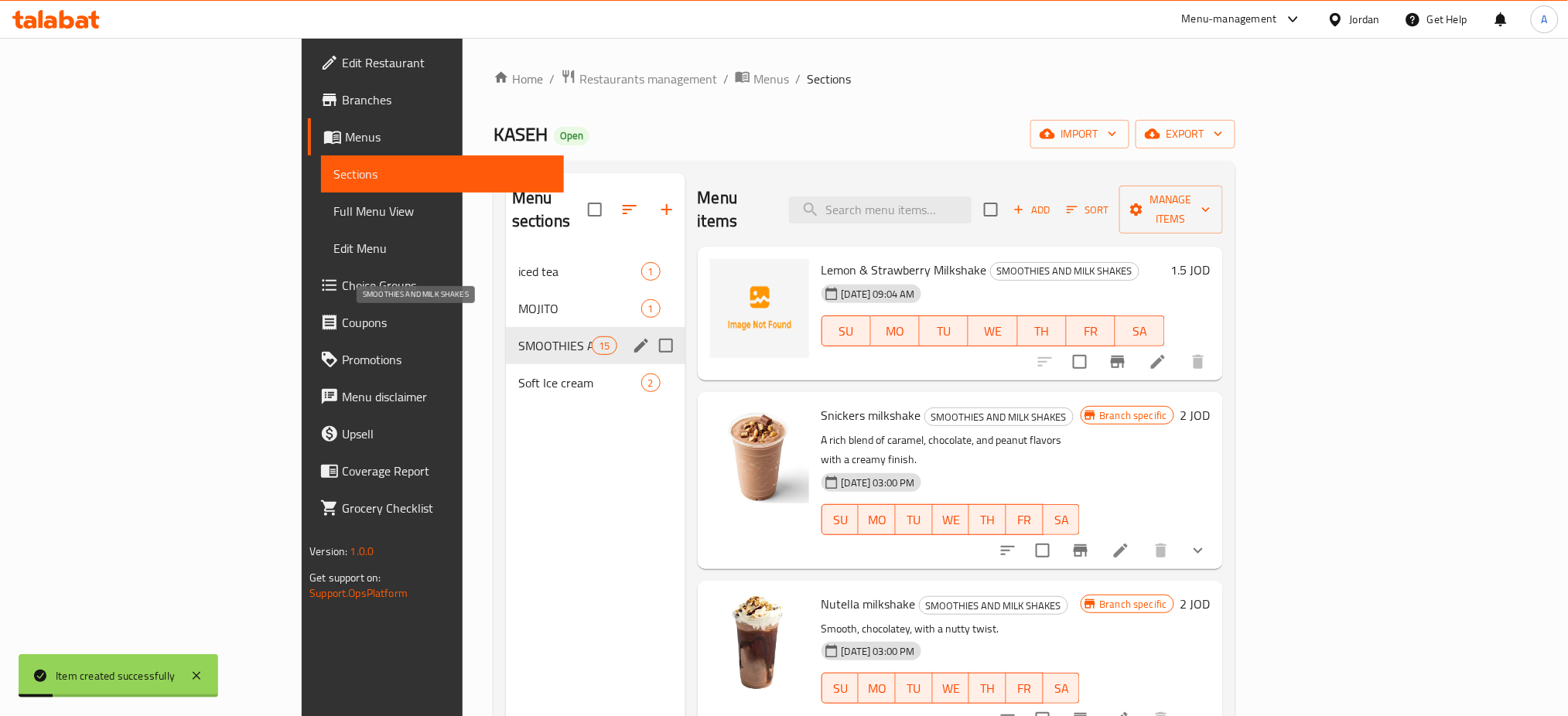
click at [518, 337] on span "SMOOTHIES AND MILK SHAKES" at bounding box center [555, 346] width 73 height 19
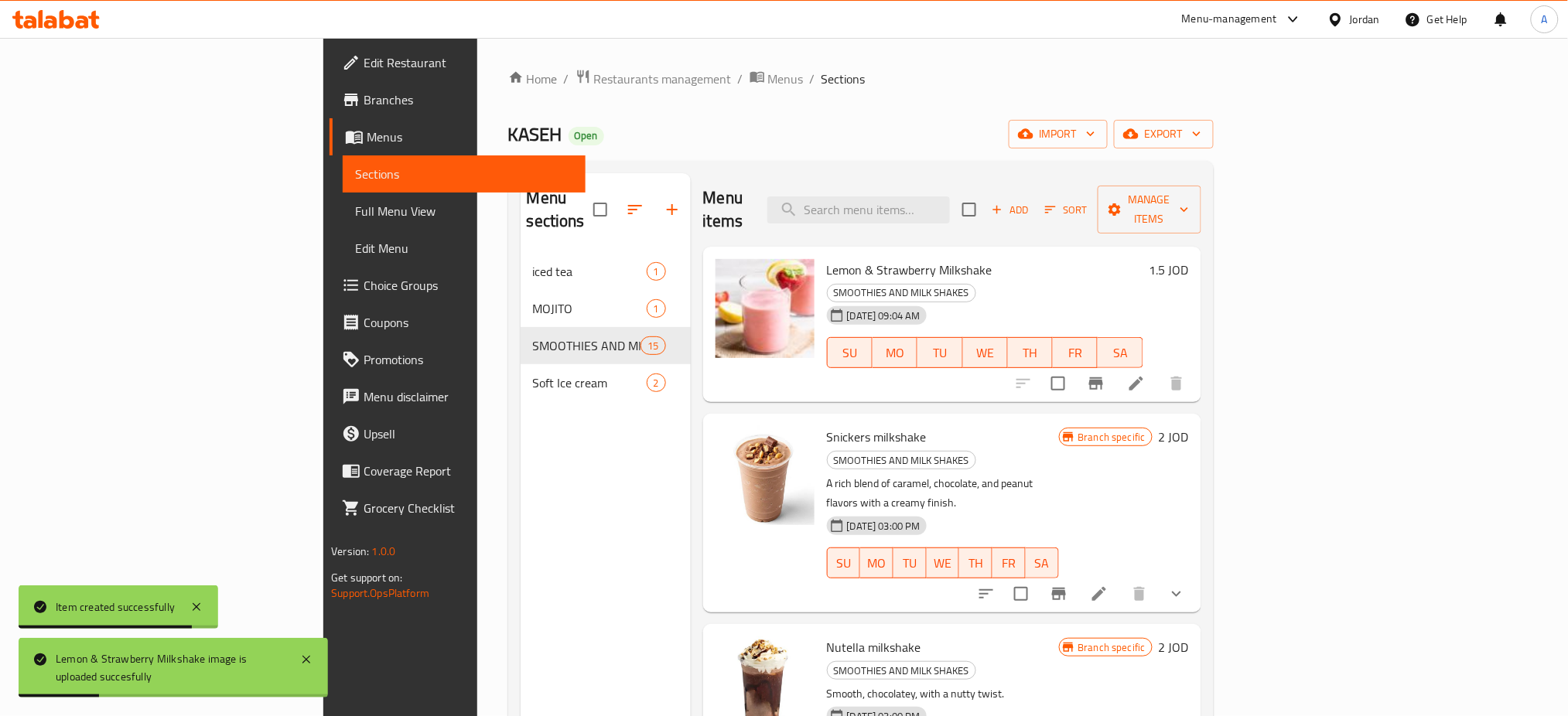
click at [508, 93] on div "Home / Restaurants management / Menus / Sections KASEH Open import export Menu …" at bounding box center [861, 485] width 706 height 833
click at [594, 86] on span "Restaurants management" at bounding box center [662, 79] width 138 height 19
